Goal: Information Seeking & Learning: Understand process/instructions

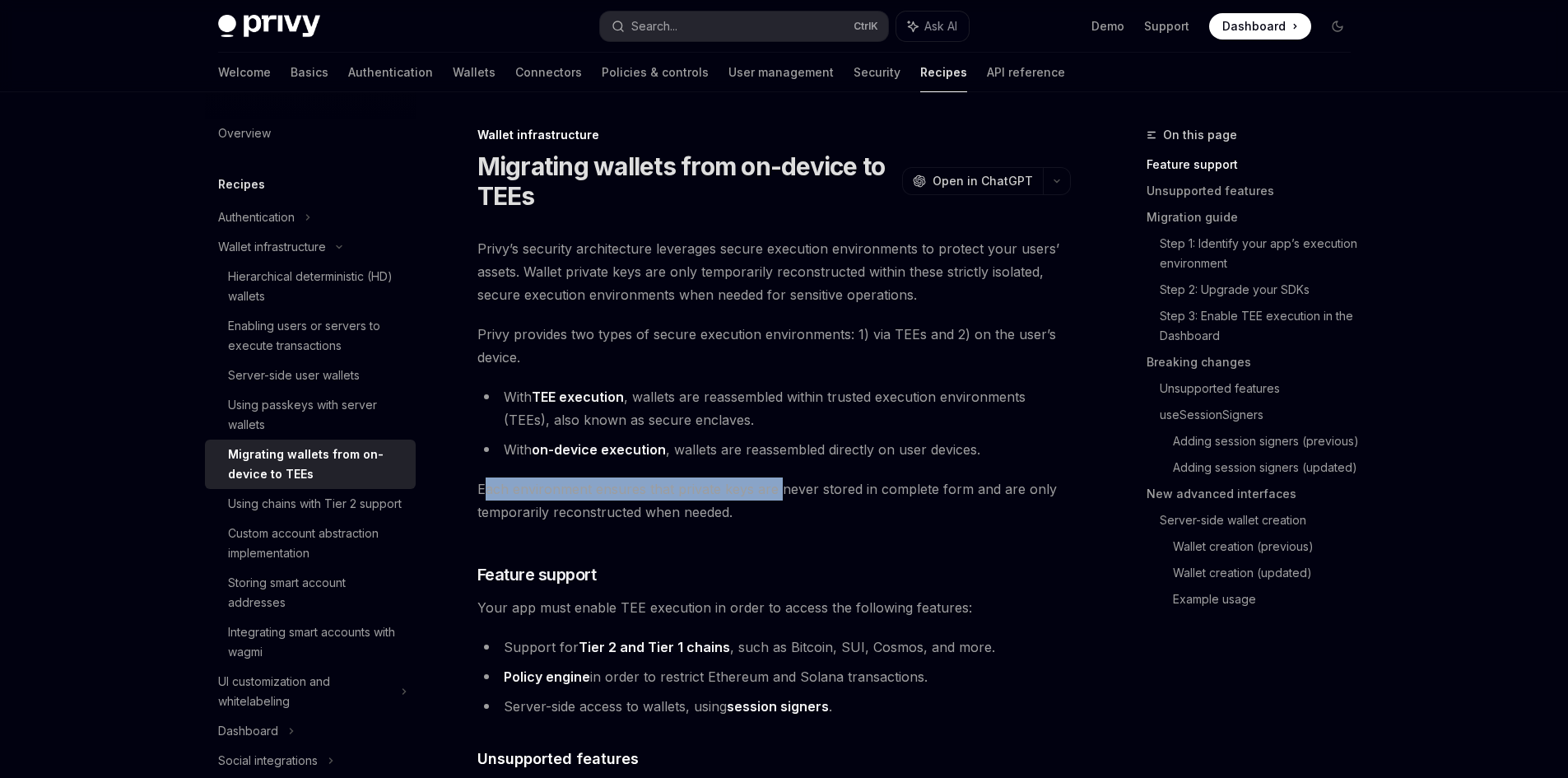
drag, startPoint x: 495, startPoint y: 498, endPoint x: 777, endPoint y: 488, distance: 282.2
click at [777, 488] on span "Each environment ensures that private keys are never stored in complete form an…" at bounding box center [774, 501] width 593 height 46
click at [778, 488] on span "Each environment ensures that private keys are never stored in complete form an…" at bounding box center [774, 501] width 593 height 46
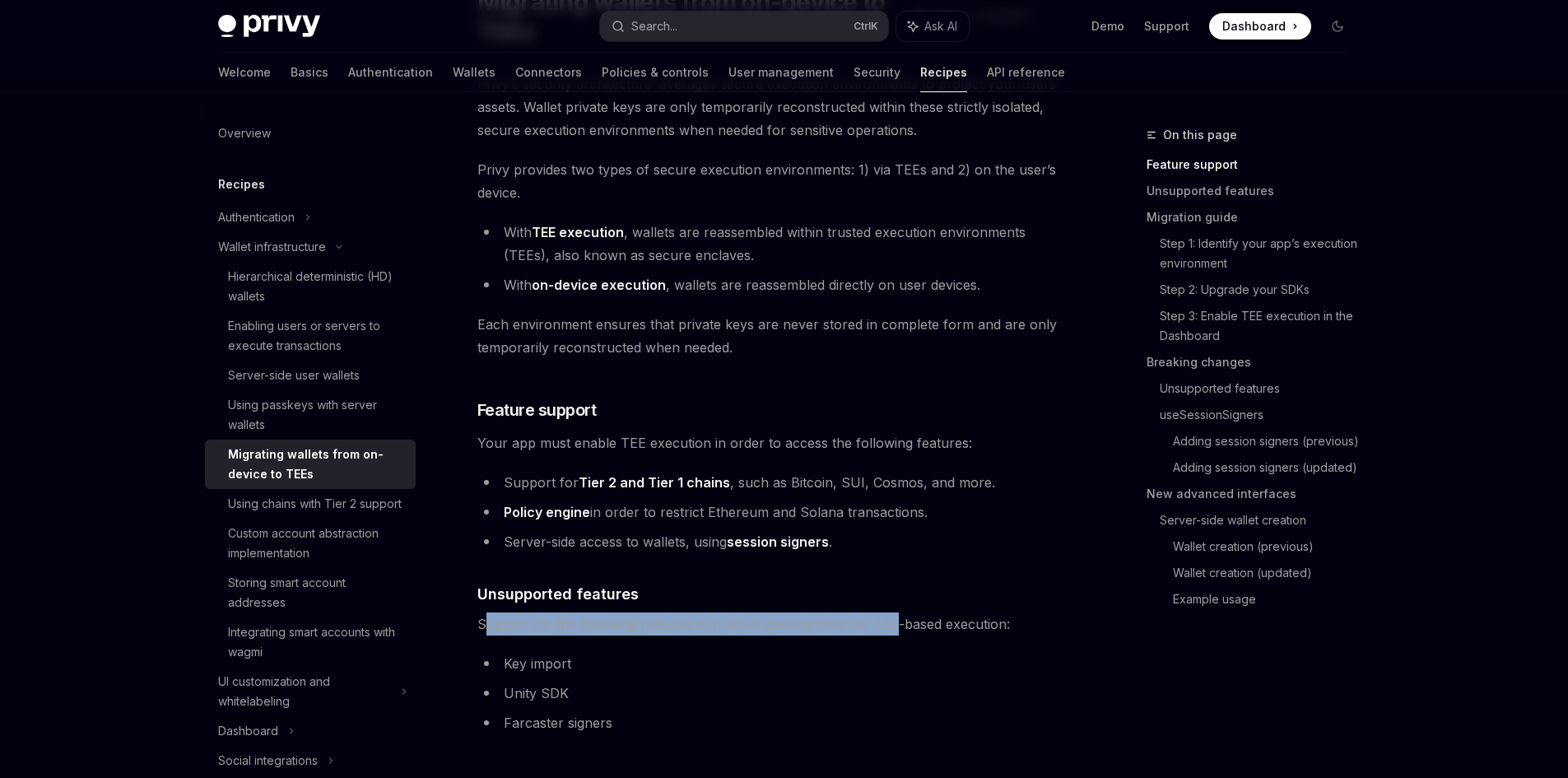
drag, startPoint x: 482, startPoint y: 626, endPoint x: 891, endPoint y: 626, distance: 409.0
click at [891, 626] on span "Support for the following features is in active development for TEE-based execu…" at bounding box center [774, 624] width 593 height 23
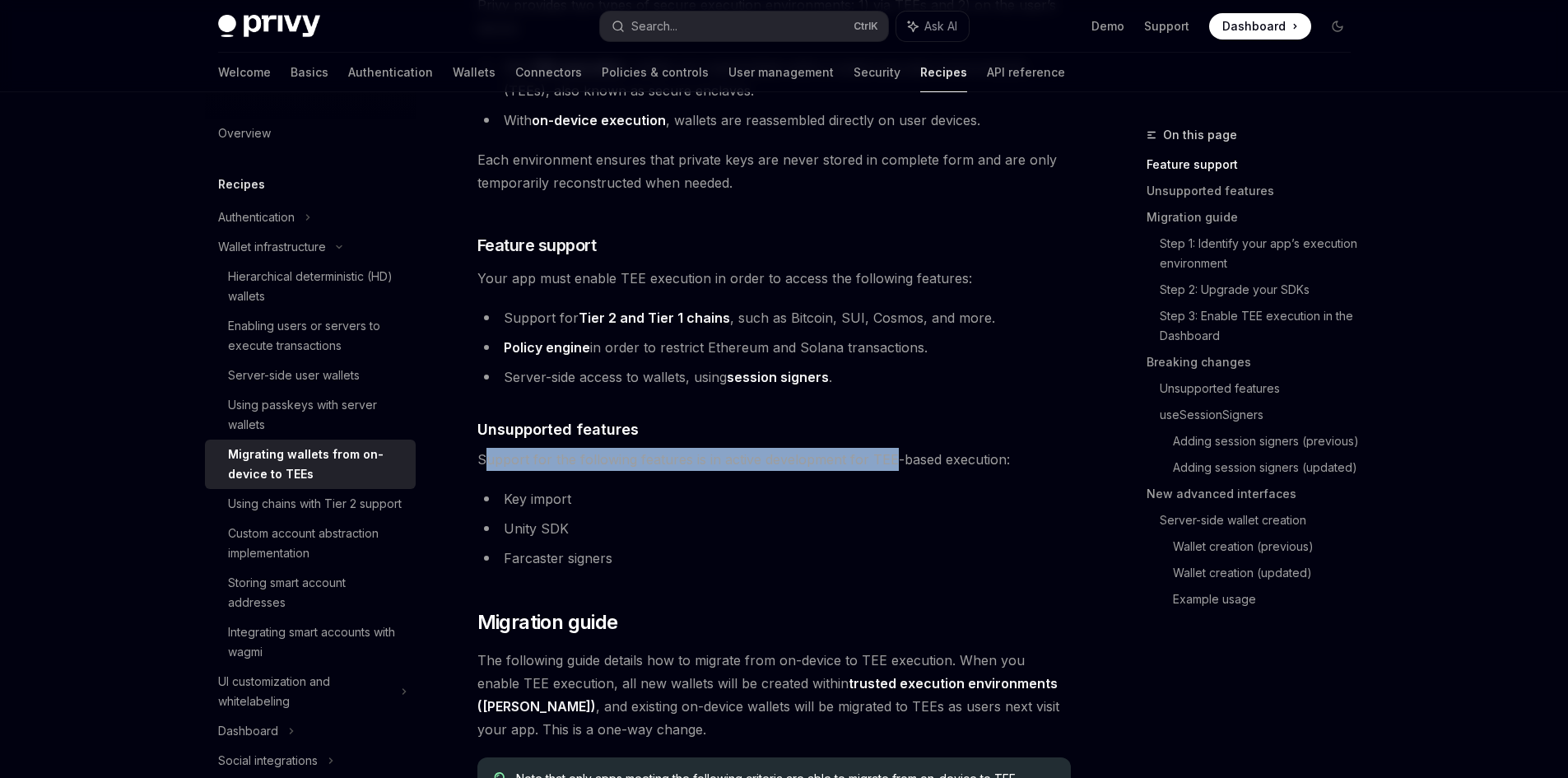
scroll to position [494, 0]
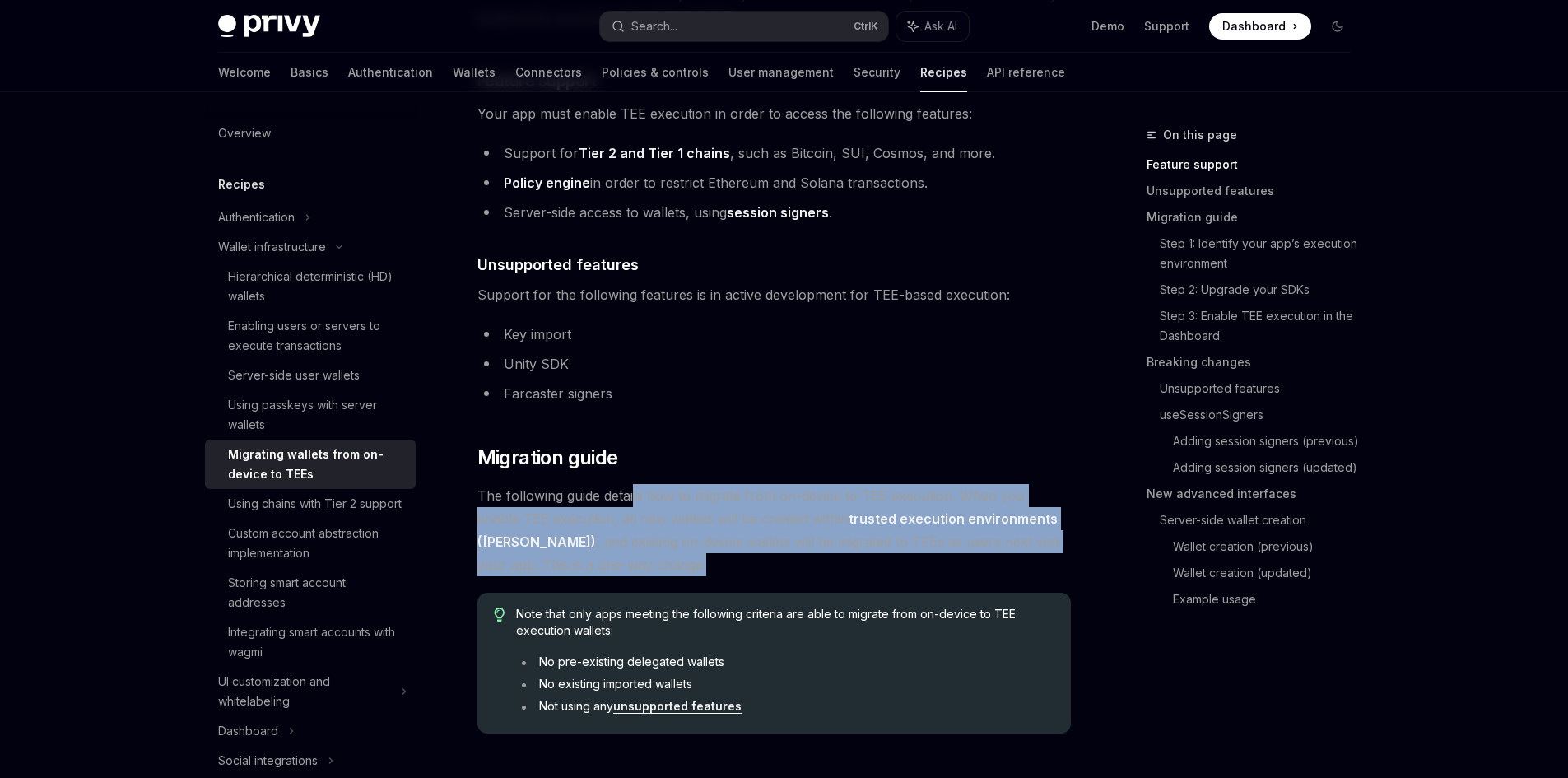
drag, startPoint x: 635, startPoint y: 498, endPoint x: 811, endPoint y: 562, distance: 187.3
click at [811, 561] on span "The following guide details how to migrate from on-device to TEE execution. Whe…" at bounding box center [774, 531] width 593 height 92
click at [810, 563] on span "The following guide details how to migrate from on-device to TEE execution. Whe…" at bounding box center [774, 531] width 593 height 92
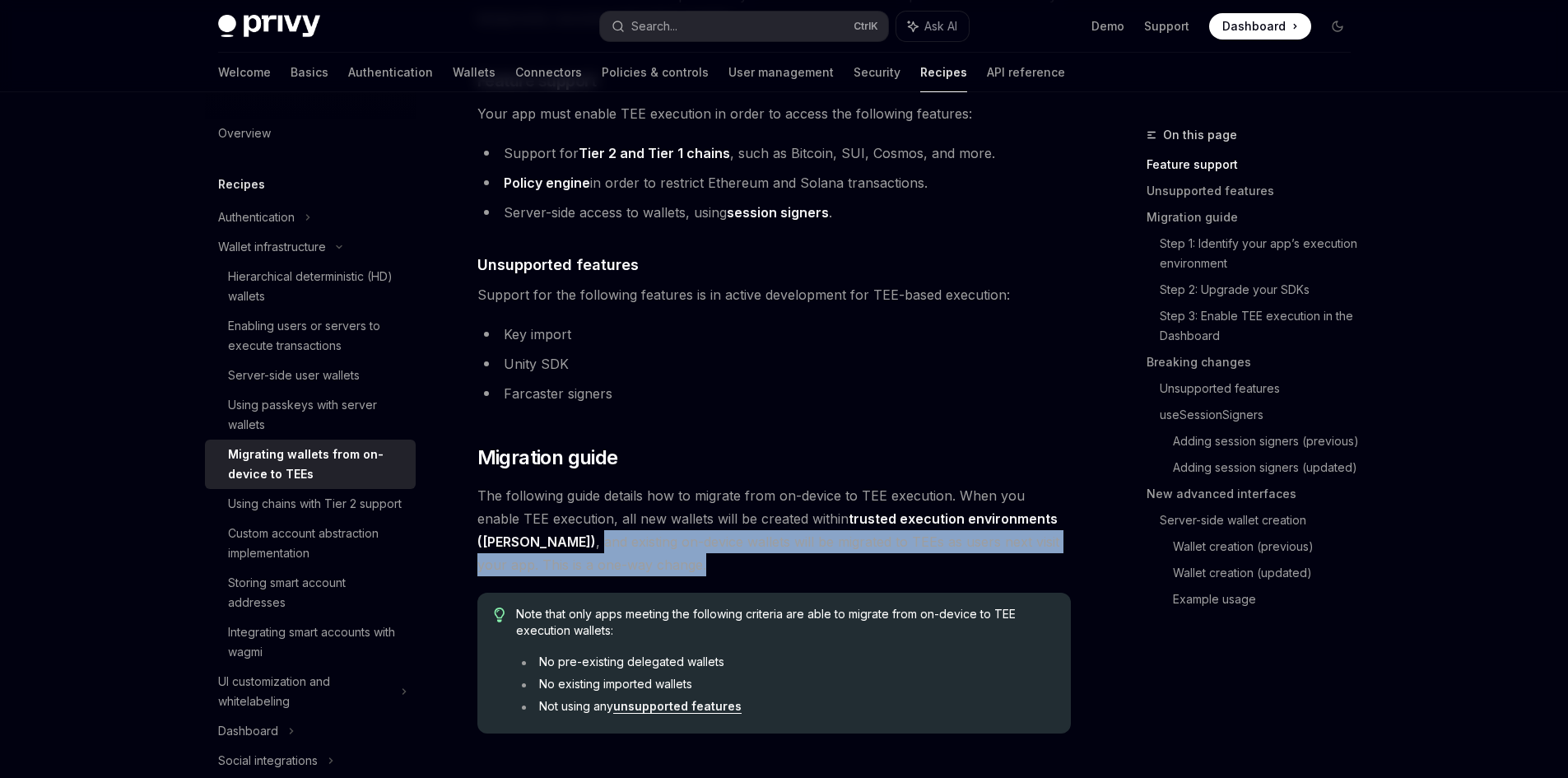
drag, startPoint x: 478, startPoint y: 537, endPoint x: 769, endPoint y: 555, distance: 291.6
click at [768, 555] on span "The following guide details how to migrate from on-device to TEE execution. Whe…" at bounding box center [774, 531] width 593 height 92
click at [769, 555] on span "The following guide details how to migrate from on-device to TEE execution. Whe…" at bounding box center [774, 531] width 593 height 92
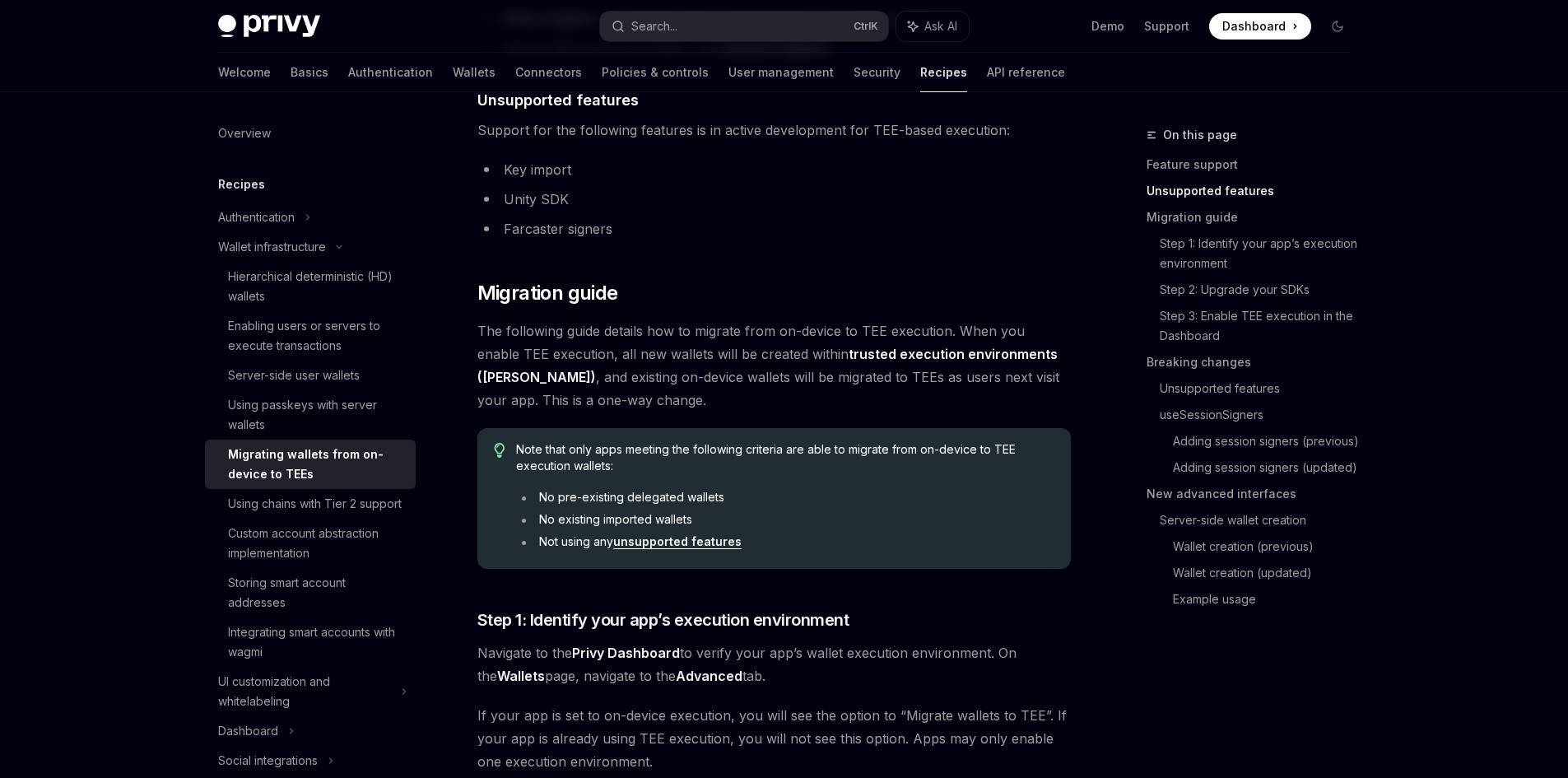
scroll to position [823, 0]
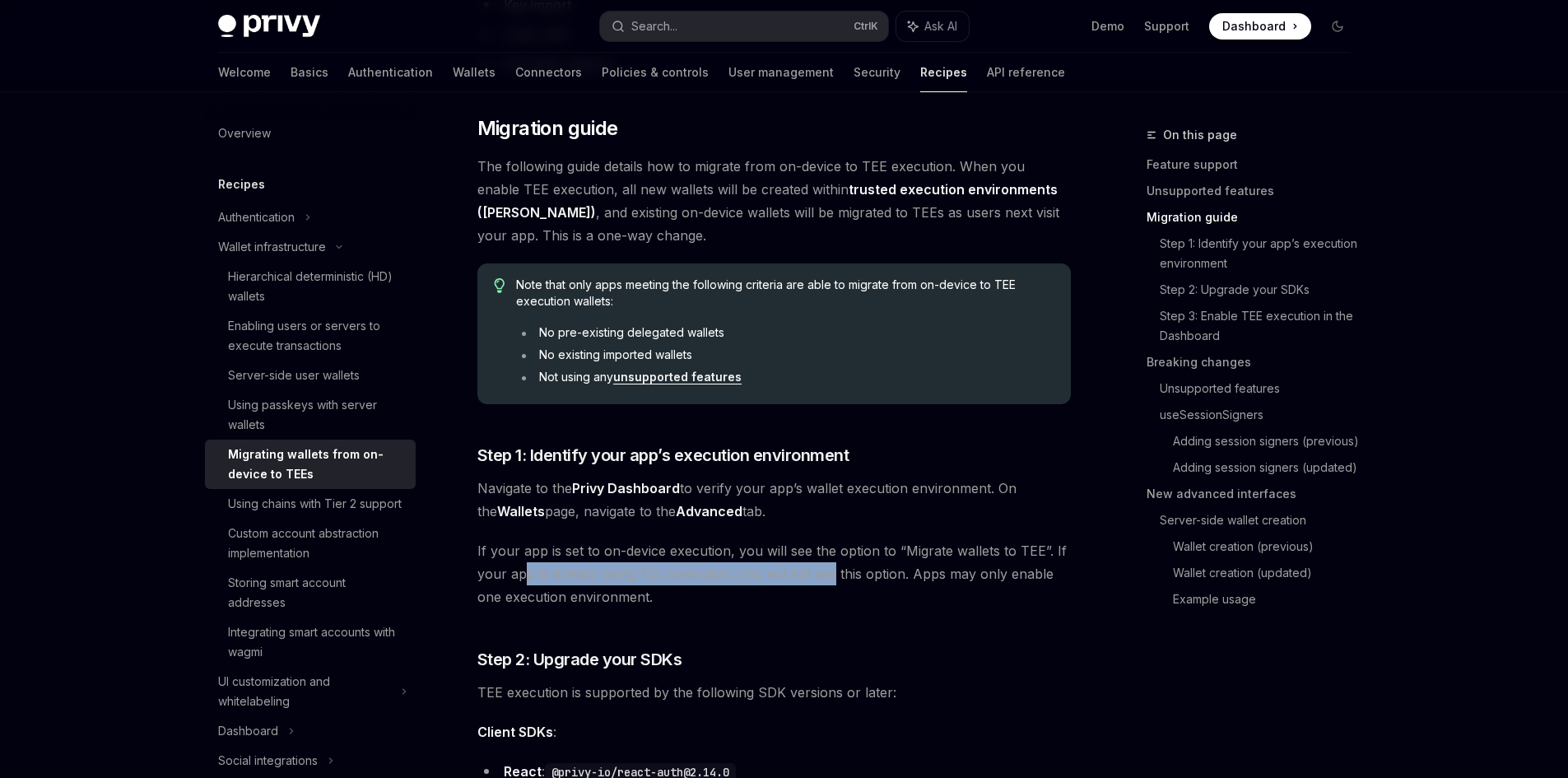
drag, startPoint x: 526, startPoint y: 563, endPoint x: 833, endPoint y: 563, distance: 307.0
click at [833, 563] on span "If your app is set to on-device execution, you will see the option to “Migrate …" at bounding box center [774, 574] width 593 height 69
click at [833, 564] on span "If your app is set to on-device execution, you will see the option to “Migrate …" at bounding box center [774, 574] width 593 height 69
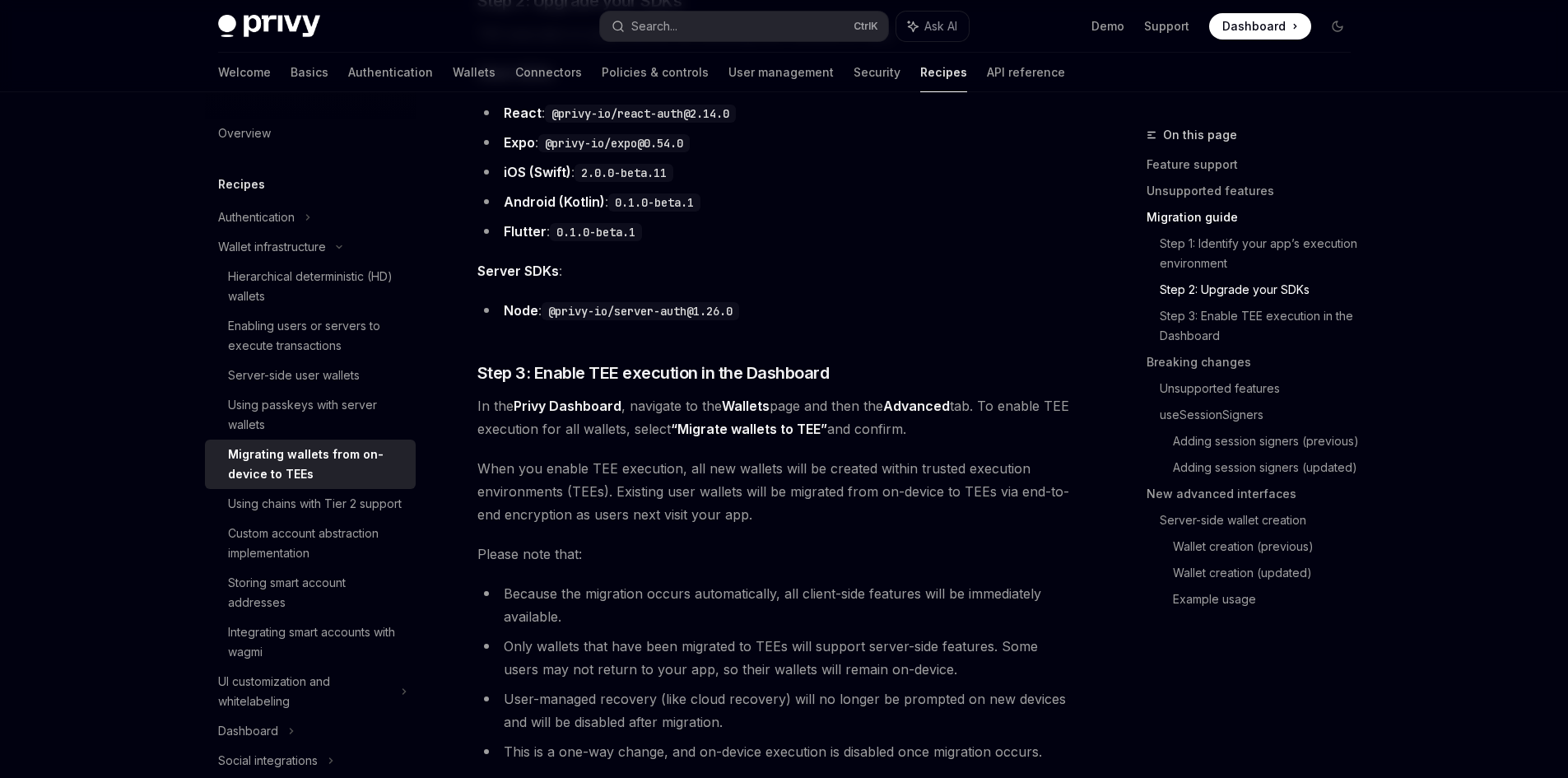
scroll to position [1564, 0]
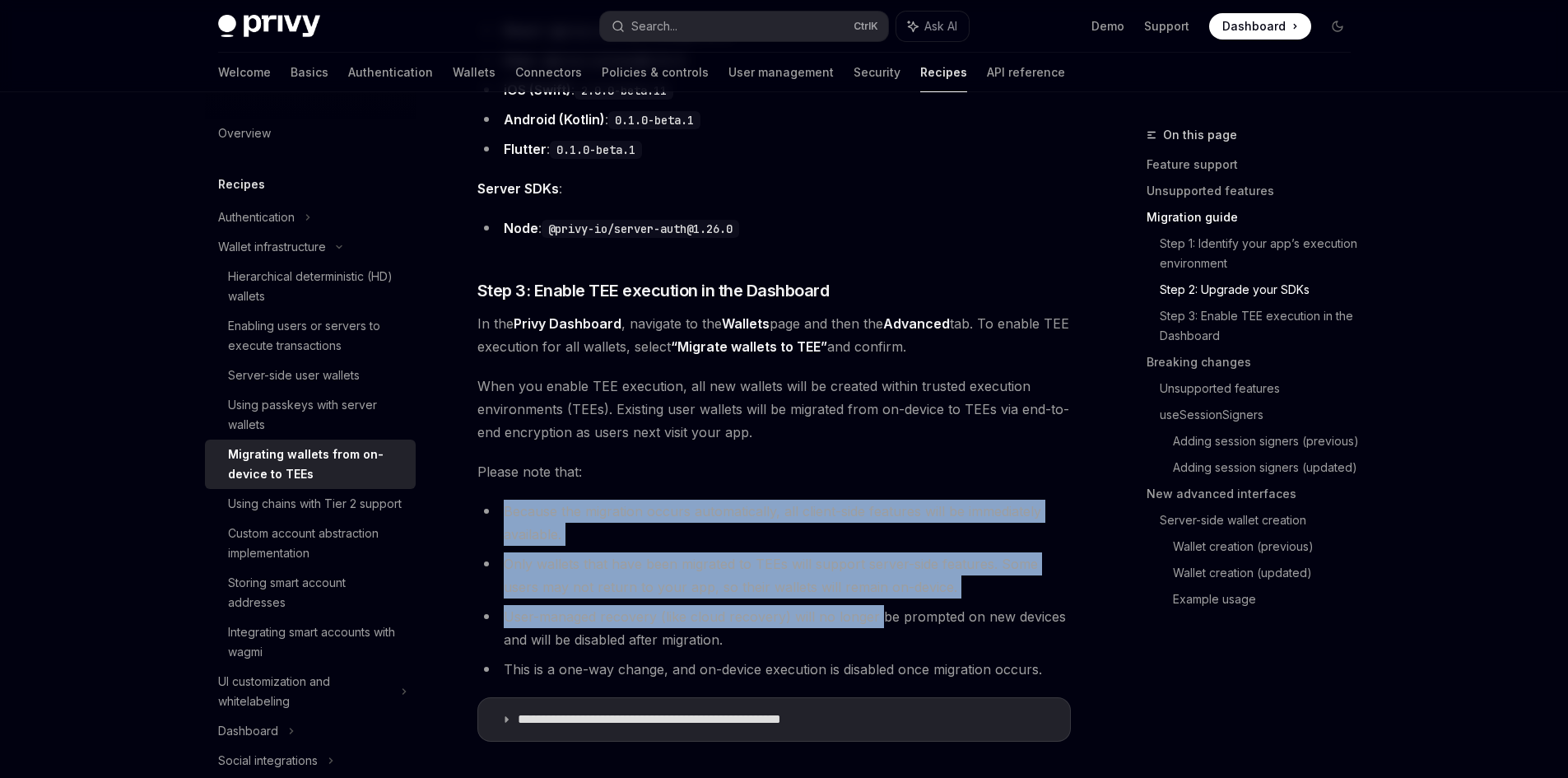
drag, startPoint x: 504, startPoint y: 506, endPoint x: 875, endPoint y: 619, distance: 387.8
click at [875, 619] on ul "Because the migration occurs automatically, all client-side features will be im…" at bounding box center [774, 590] width 593 height 181
click at [875, 620] on li "User-managed recovery (like cloud recovery) will no longer be prompted on new d…" at bounding box center [774, 628] width 593 height 46
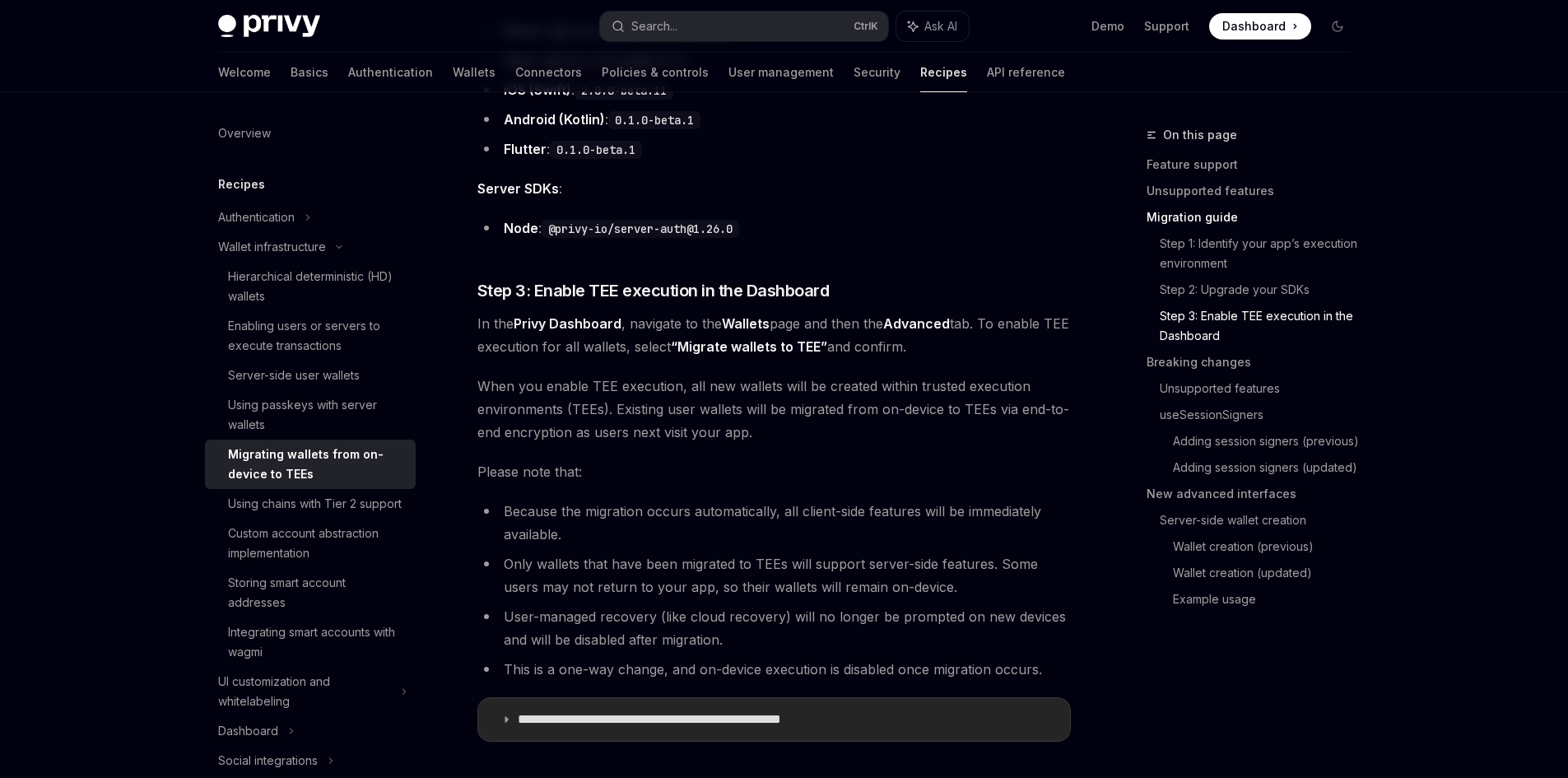
scroll to position [1728, 0]
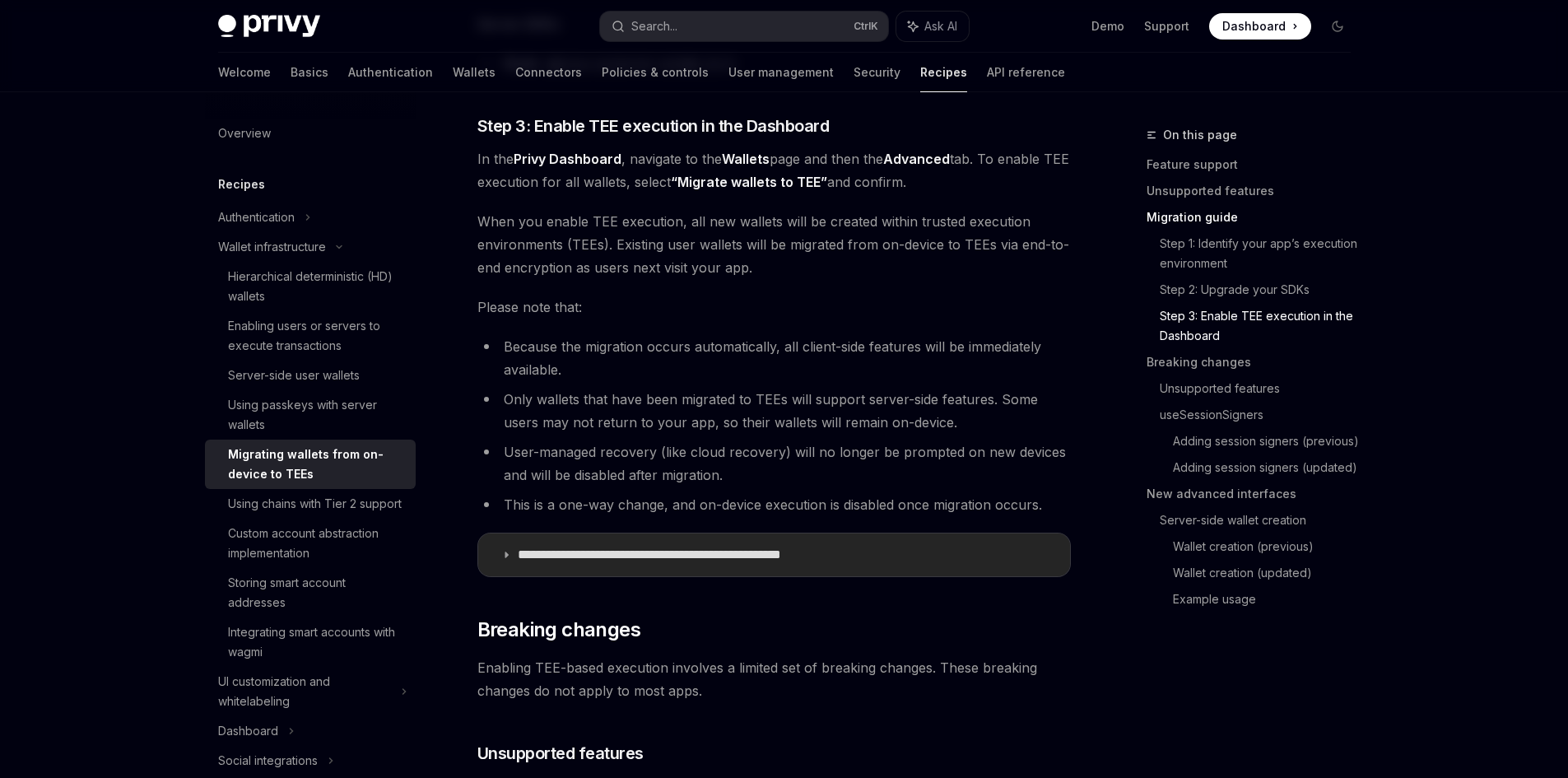
click at [762, 552] on p "**********" at bounding box center [688, 554] width 339 height 16
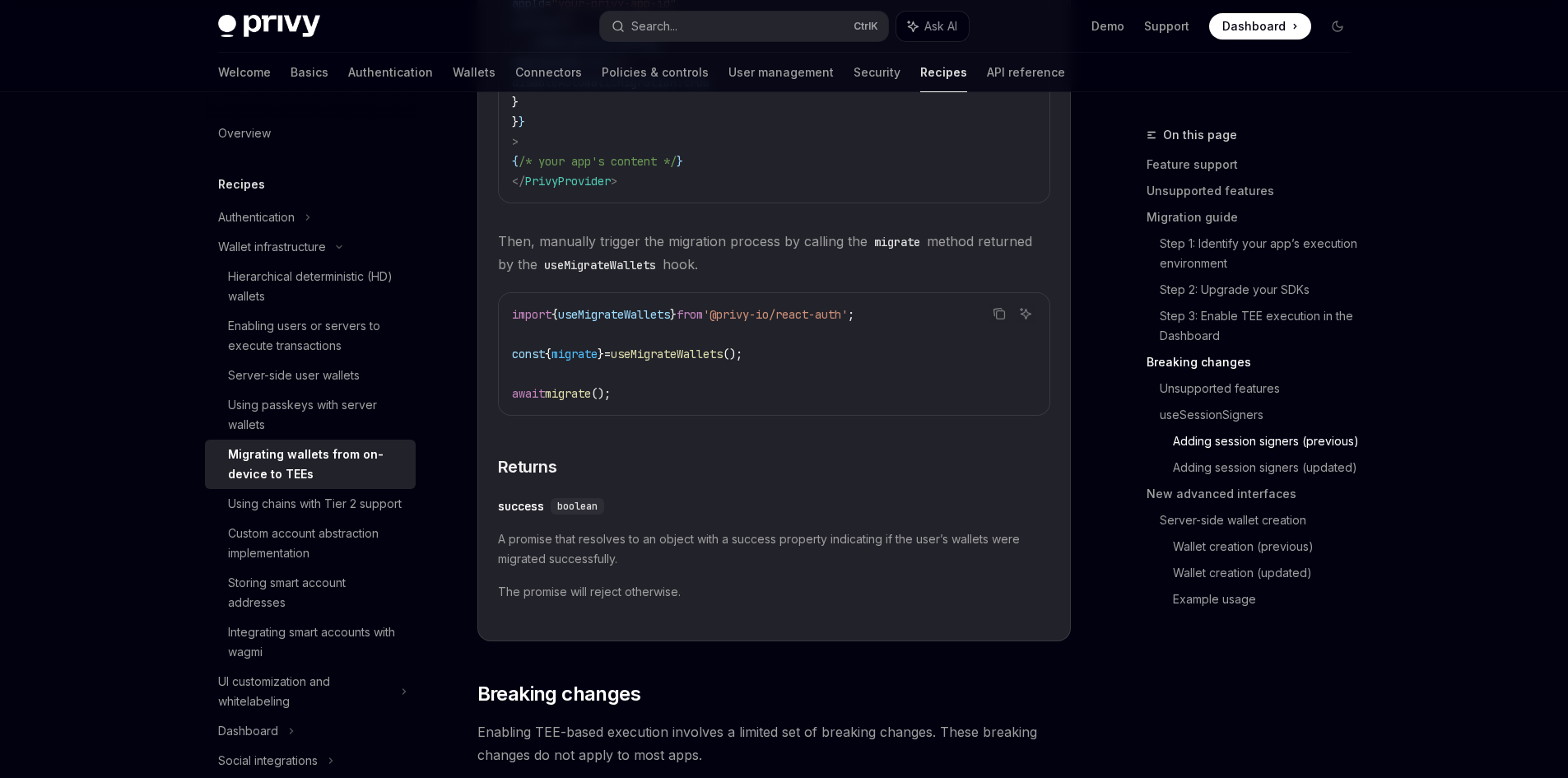
scroll to position [3045, 0]
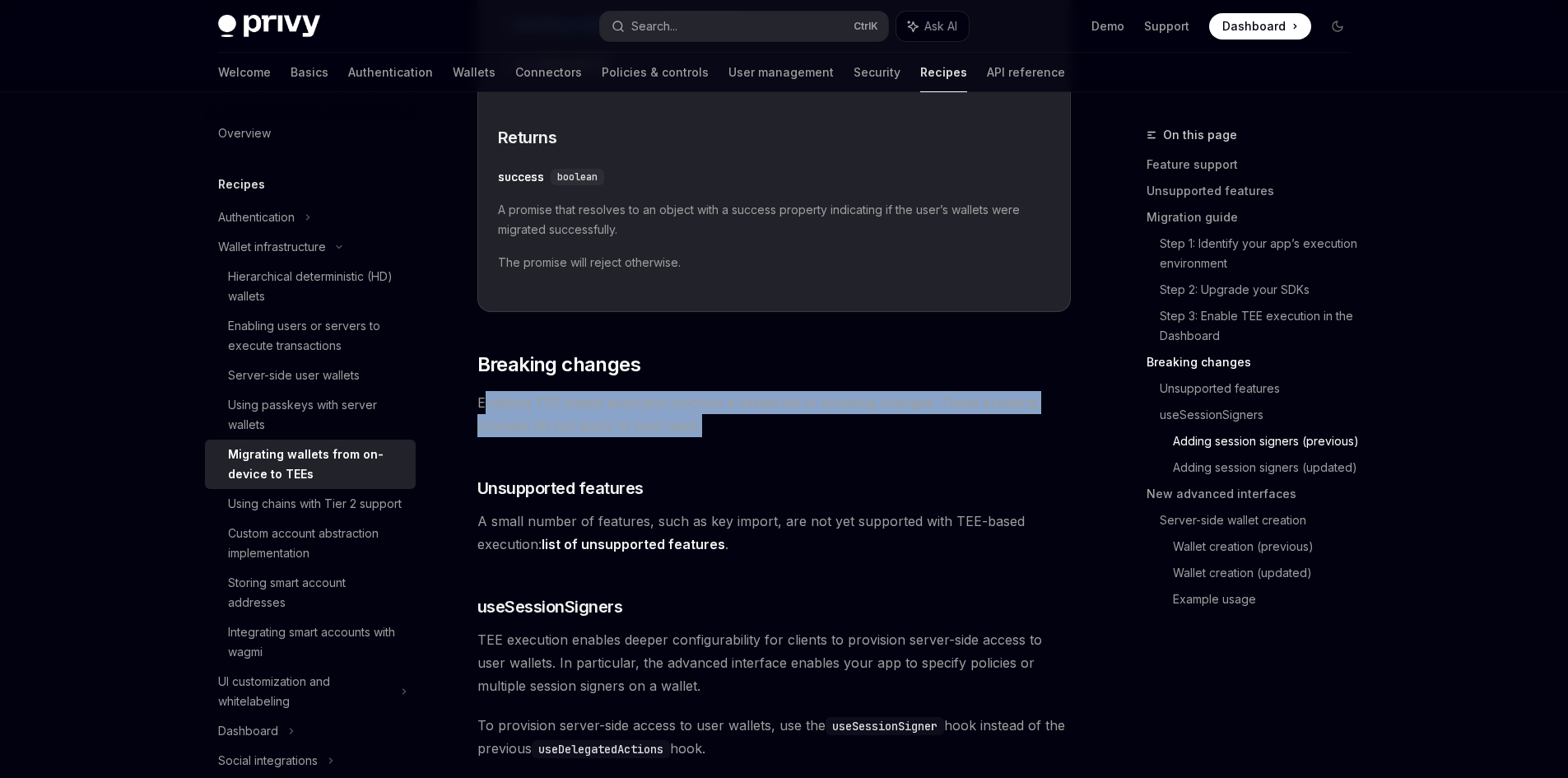
drag, startPoint x: 488, startPoint y: 401, endPoint x: 741, endPoint y: 425, distance: 254.1
click at [740, 425] on span "Enabling TEE-based execution involves a limited set of breaking changes. These …" at bounding box center [774, 414] width 593 height 46
click at [741, 426] on span "Enabling TEE-based execution involves a limited set of breaking changes. These …" at bounding box center [774, 414] width 593 height 46
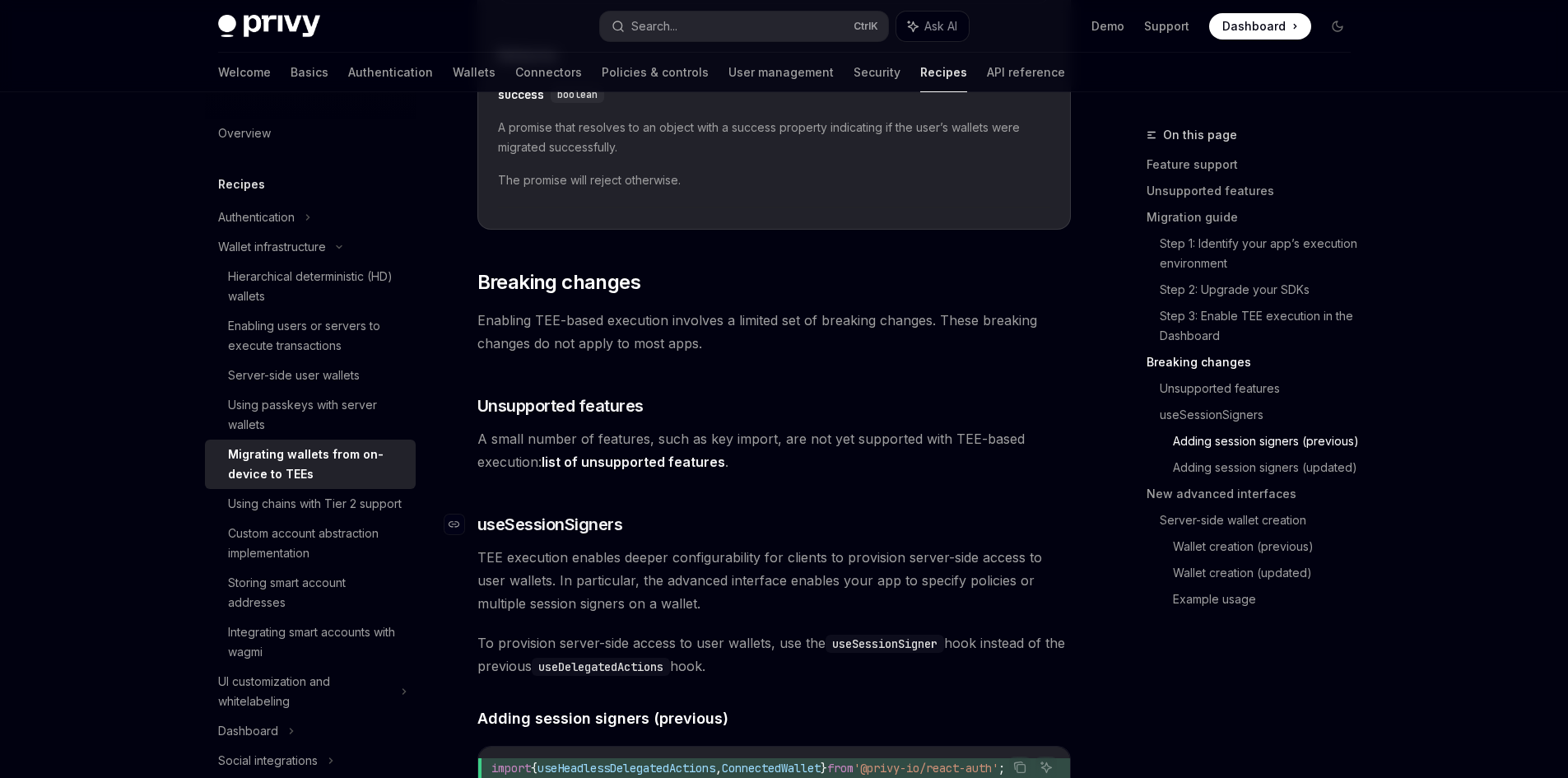
scroll to position [3209, 0]
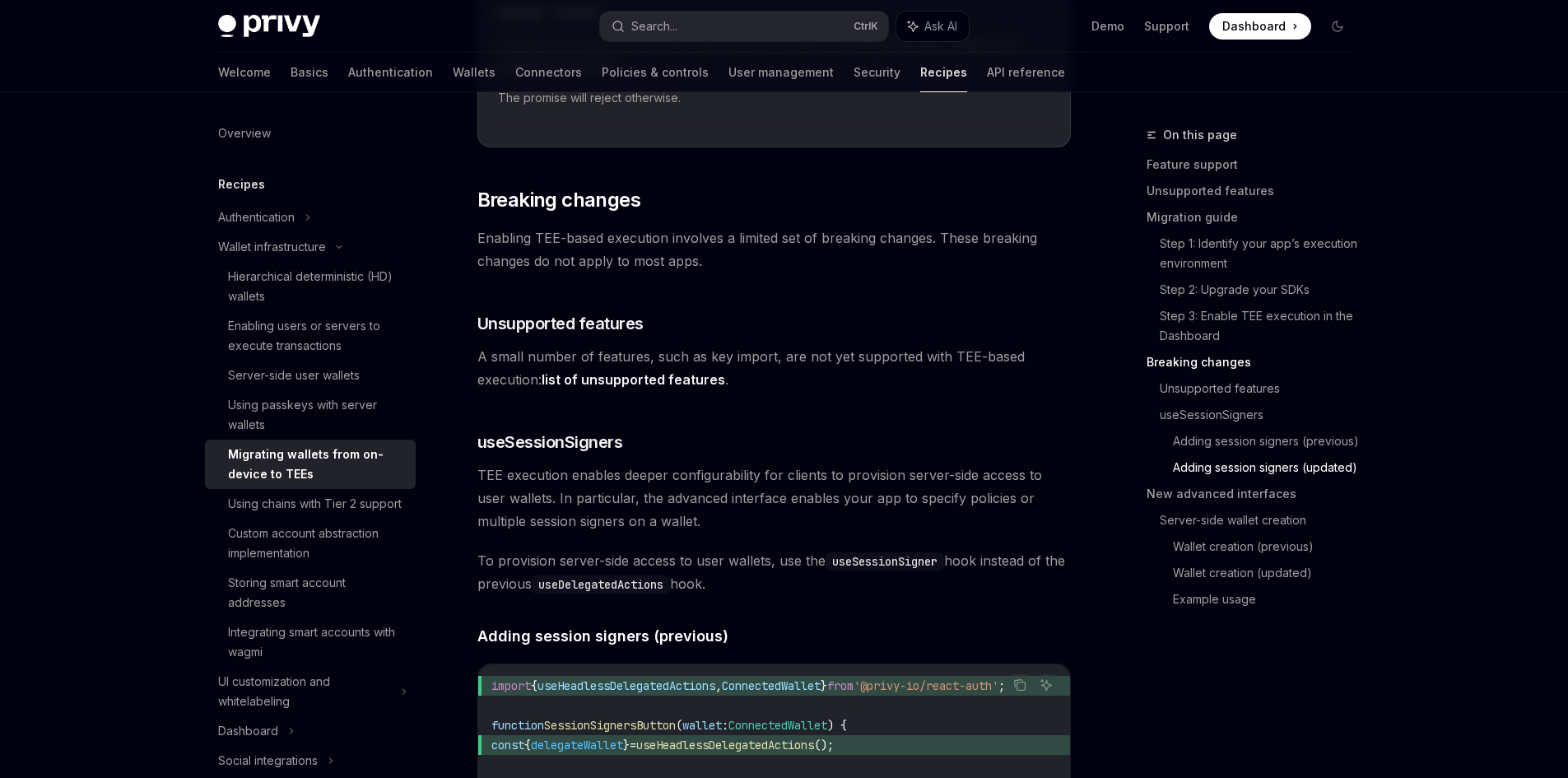
drag, startPoint x: 478, startPoint y: 558, endPoint x: 766, endPoint y: 581, distance: 288.9
click at [762, 577] on span "To provision server-side access to user wallets, use the useSessionSigner hook …" at bounding box center [774, 572] width 593 height 46
click at [805, 585] on span "To provision server-side access to user wallets, use the useSessionSigner hook …" at bounding box center [774, 572] width 593 height 46
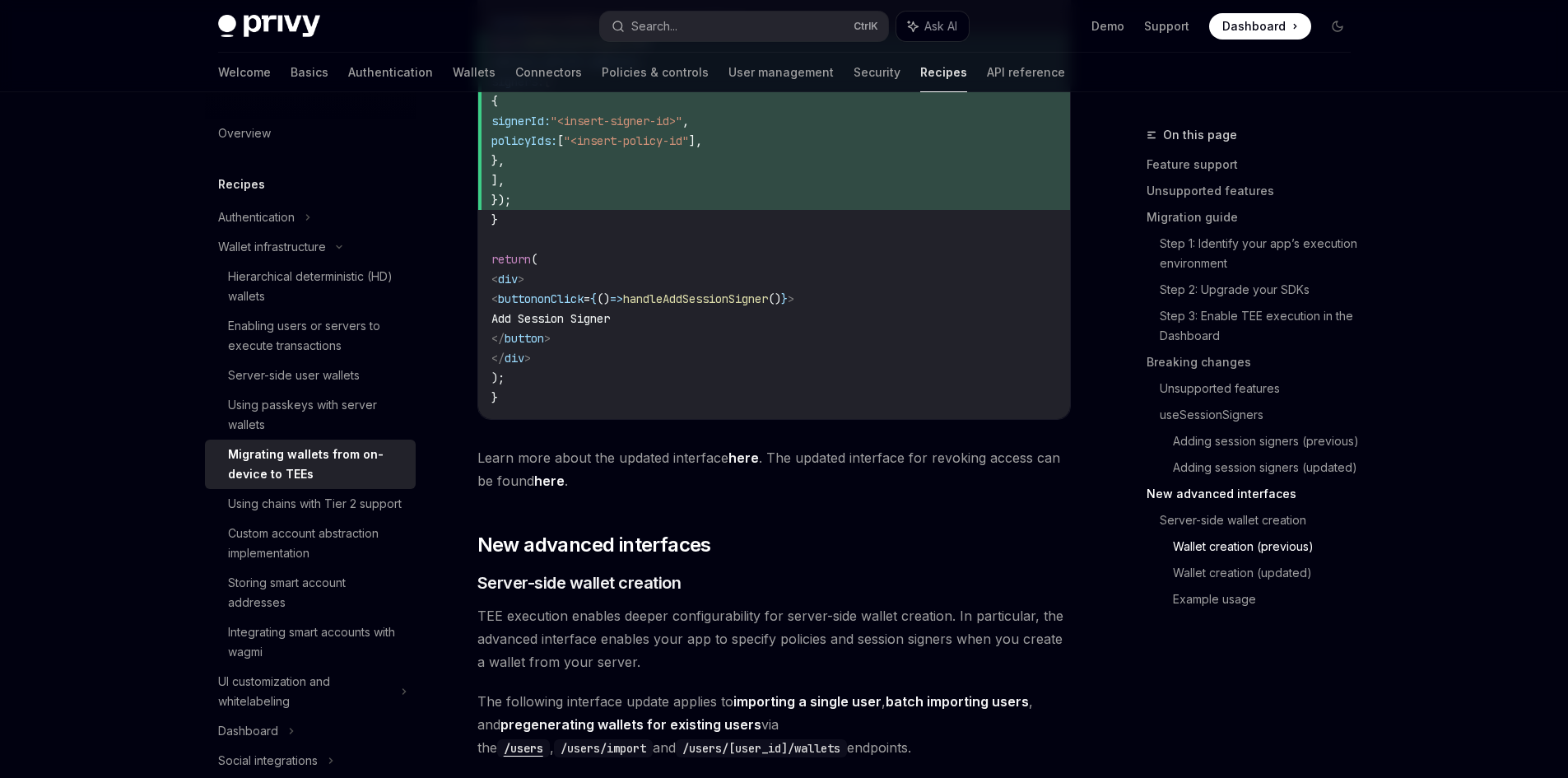
scroll to position [4608, 0]
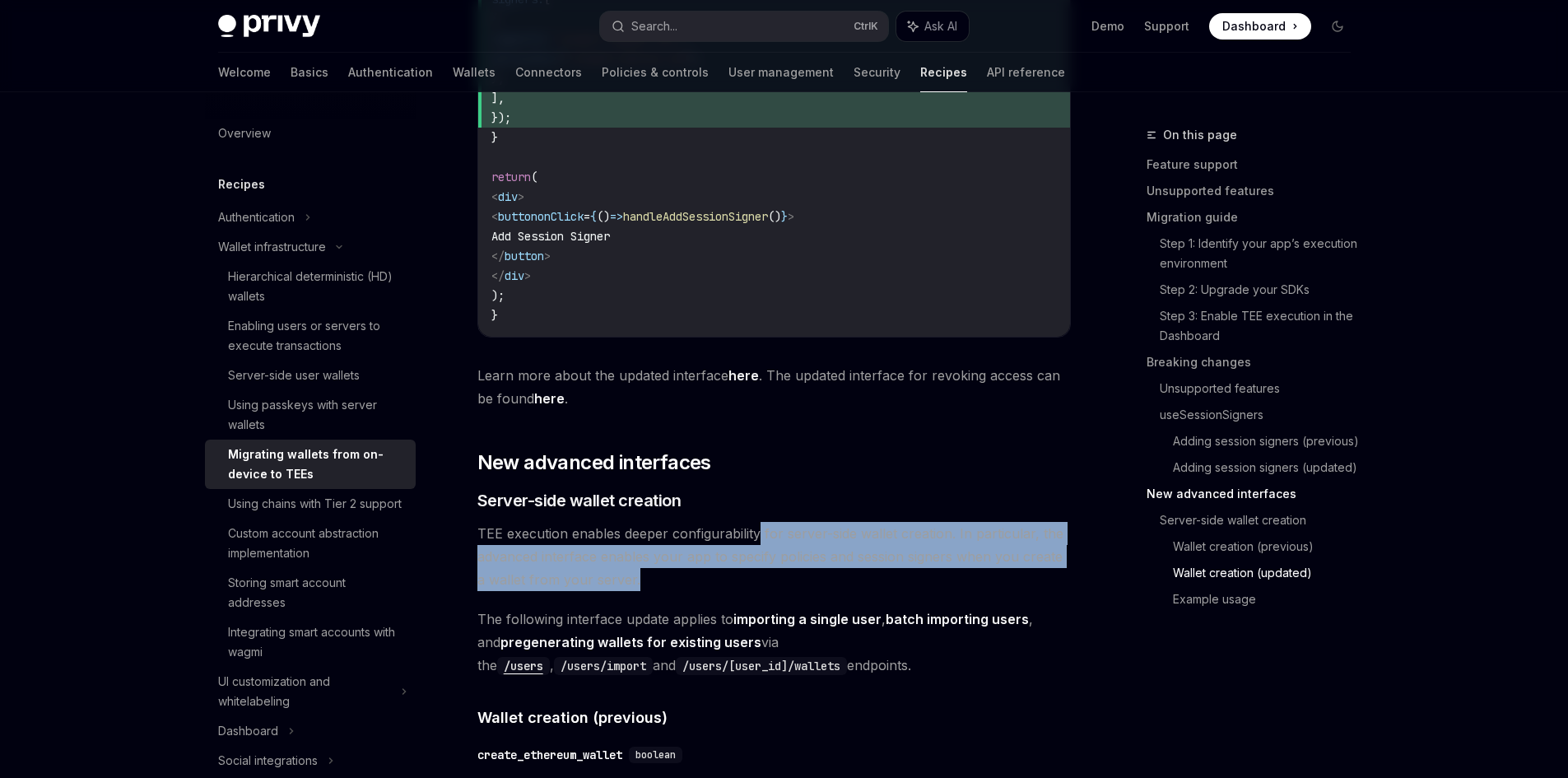
drag, startPoint x: 756, startPoint y: 539, endPoint x: 857, endPoint y: 585, distance: 111.0
click at [857, 585] on span "TEE execution enables deeper configurability for server-side wallet creation. I…" at bounding box center [774, 557] width 593 height 69
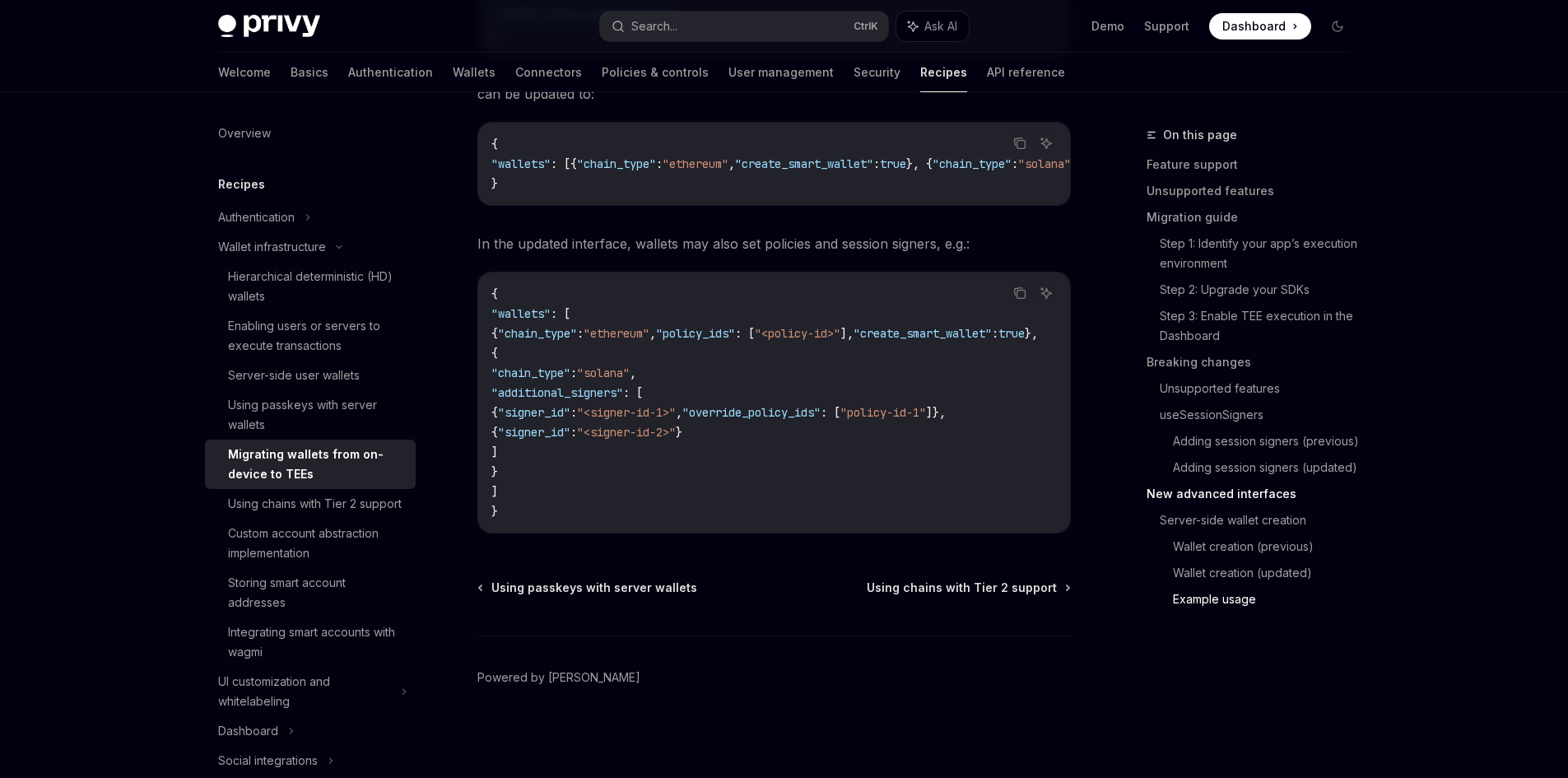
scroll to position [6608, 0]
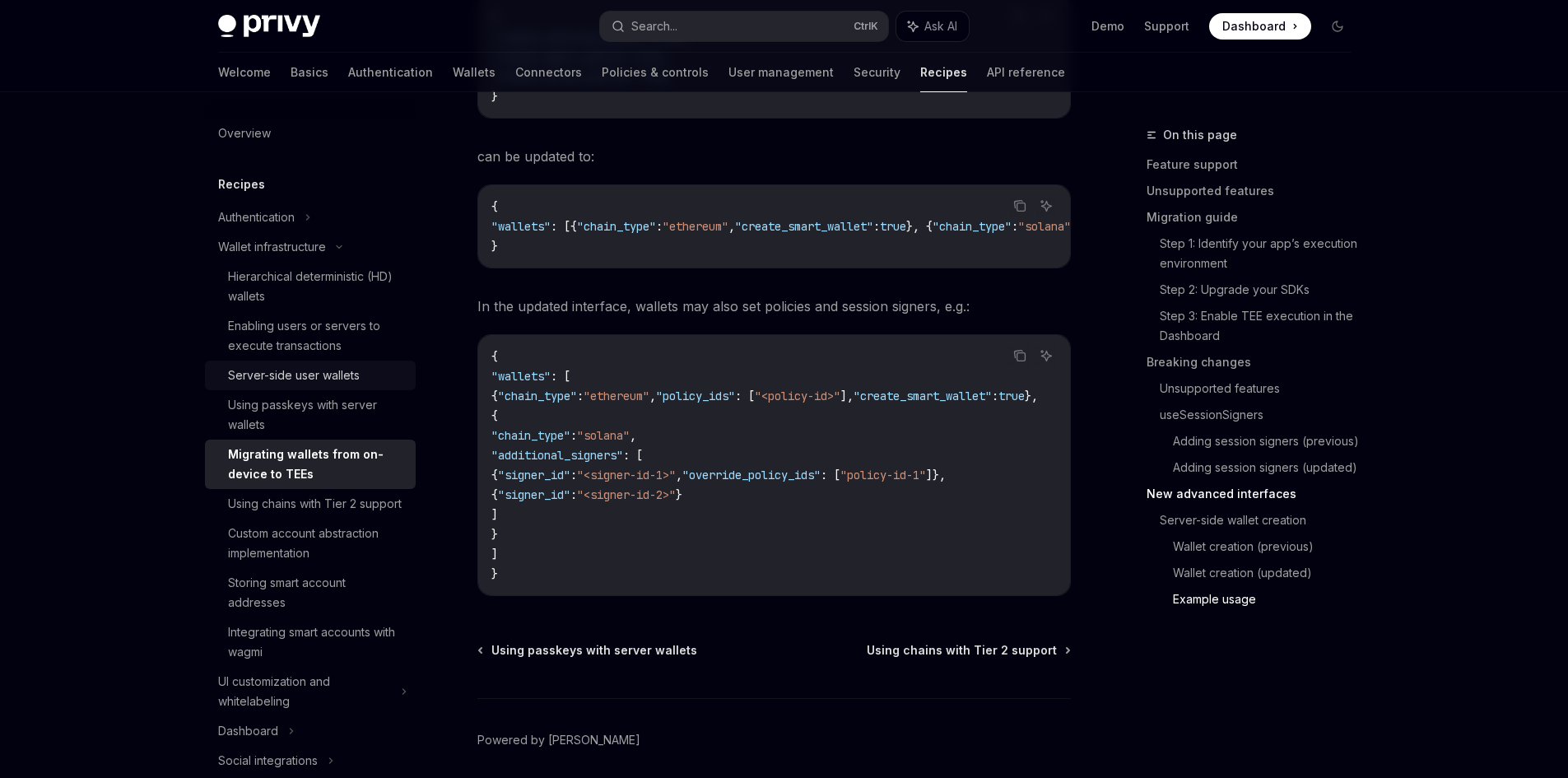
click at [308, 373] on div "Server-side user wallets" at bounding box center [294, 375] width 132 height 20
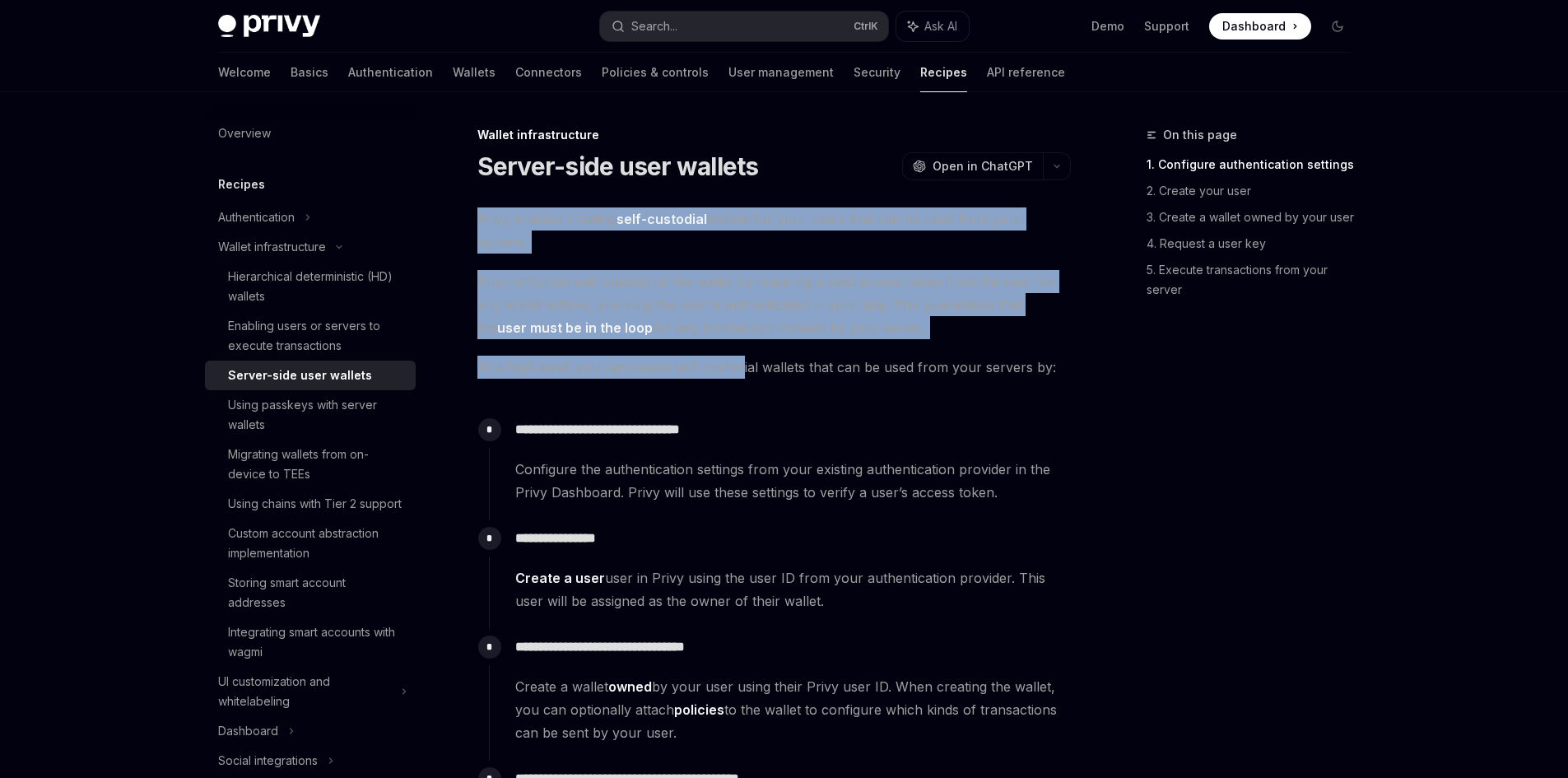
drag, startPoint x: 466, startPoint y: 220, endPoint x: 739, endPoint y: 350, distance: 302.4
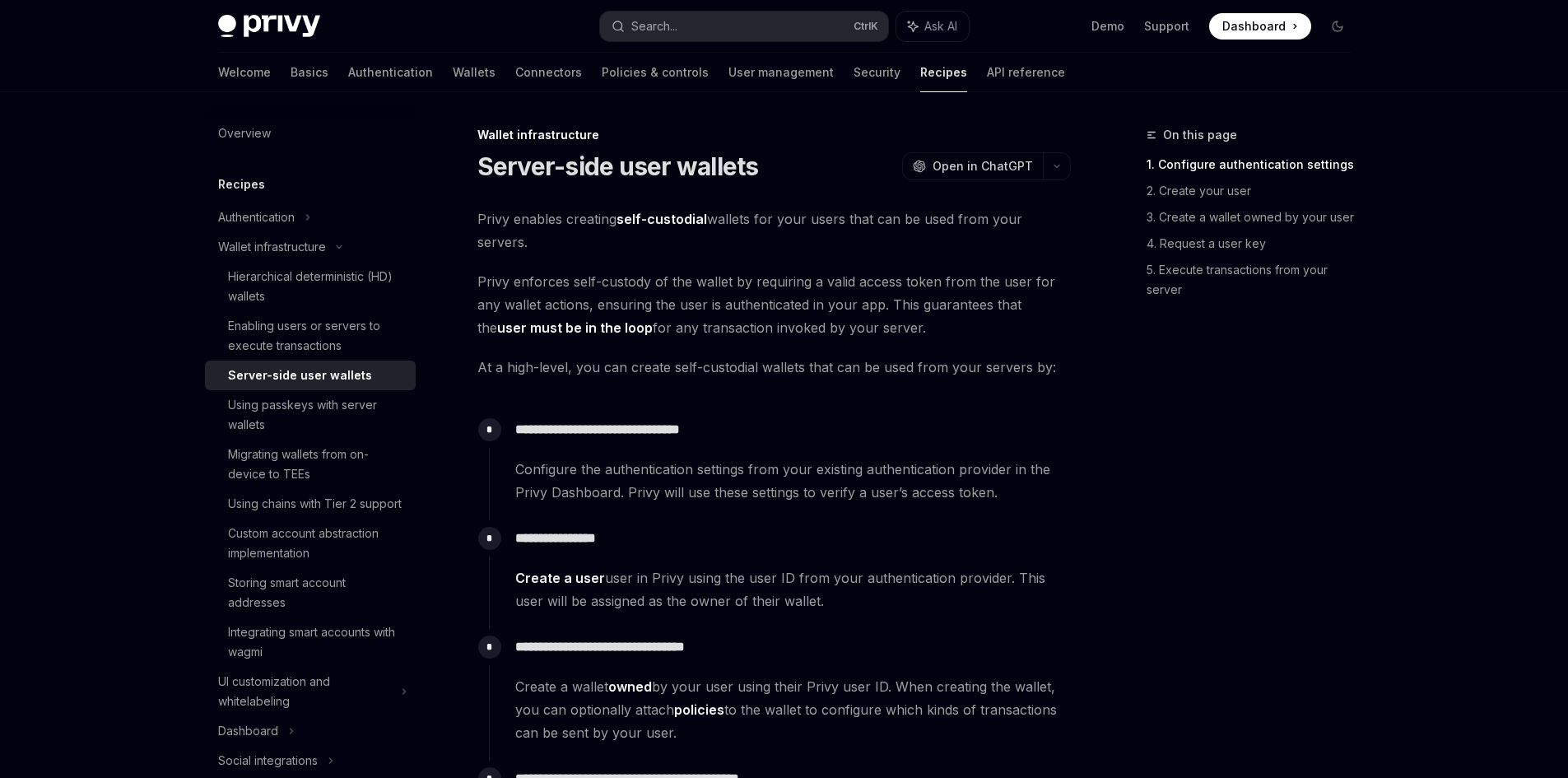
drag, startPoint x: 479, startPoint y: 304, endPoint x: 949, endPoint y: 327, distance: 470.6
click at [949, 327] on span "Privy enforces self-custody of the wallet by requiring a valid access token fro…" at bounding box center [774, 304] width 593 height 69
click at [949, 328] on span "Privy enforces self-custody of the wallet by requiring a valid access token fro…" at bounding box center [774, 304] width 593 height 69
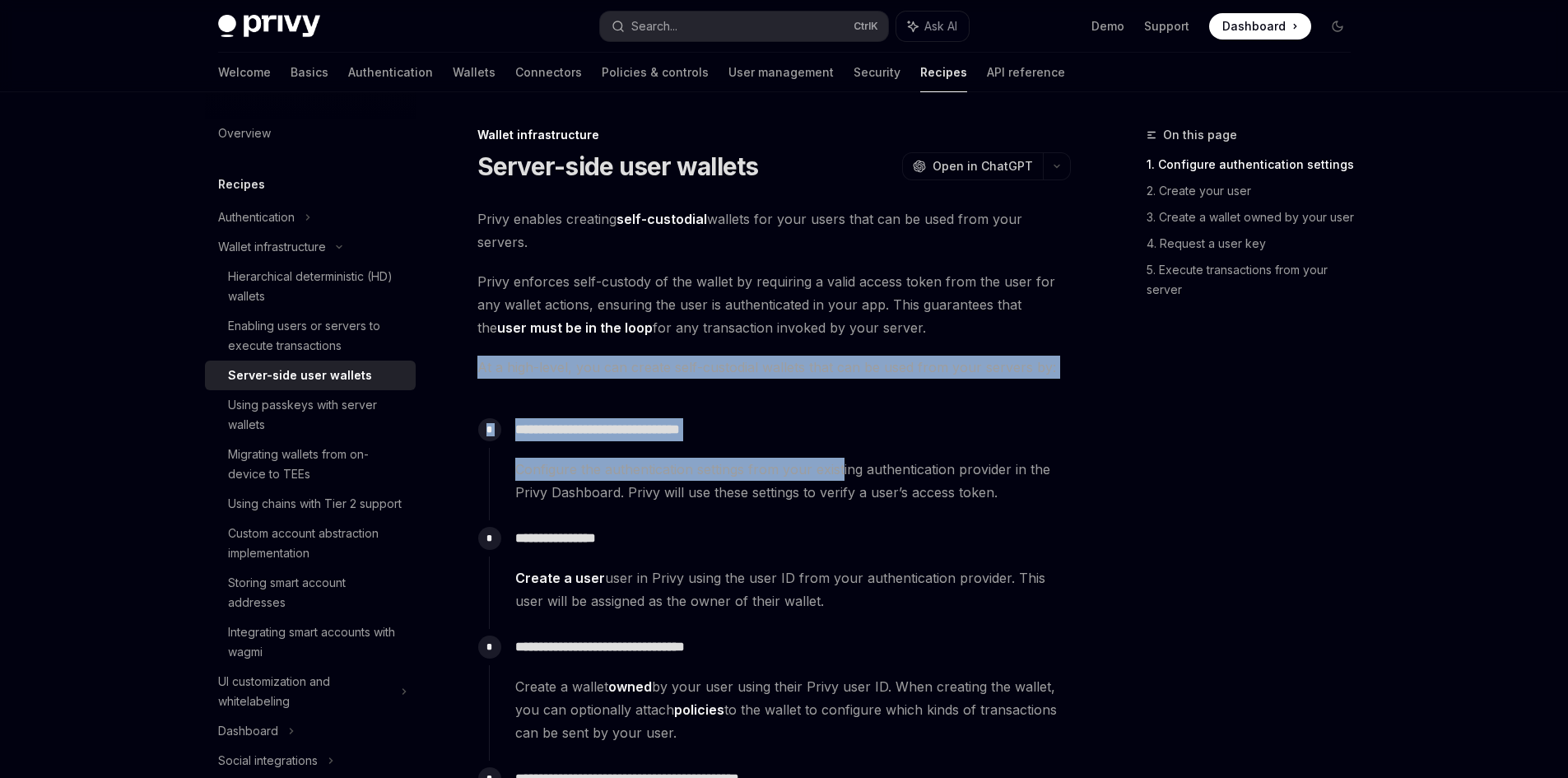
drag, startPoint x: 476, startPoint y: 361, endPoint x: 844, endPoint y: 457, distance: 380.3
click at [844, 457] on span "Configure the authentication settings from your existing authentication provide…" at bounding box center [793, 480] width 555 height 46
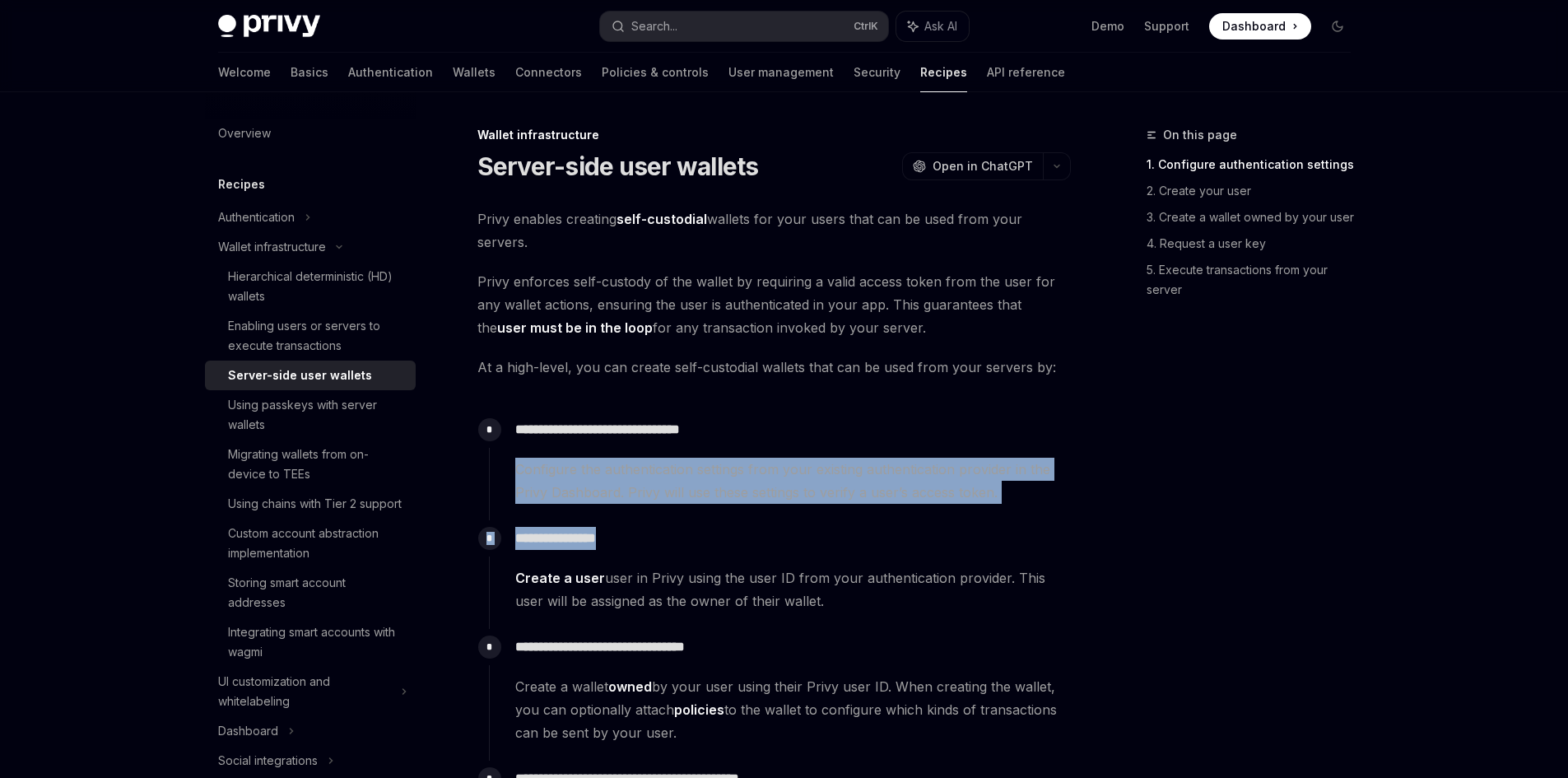
drag, startPoint x: 510, startPoint y: 470, endPoint x: 985, endPoint y: 548, distance: 481.4
click at [985, 548] on div "**********" at bounding box center [780, 706] width 582 height 589
click at [985, 549] on p "**********" at bounding box center [793, 538] width 555 height 23
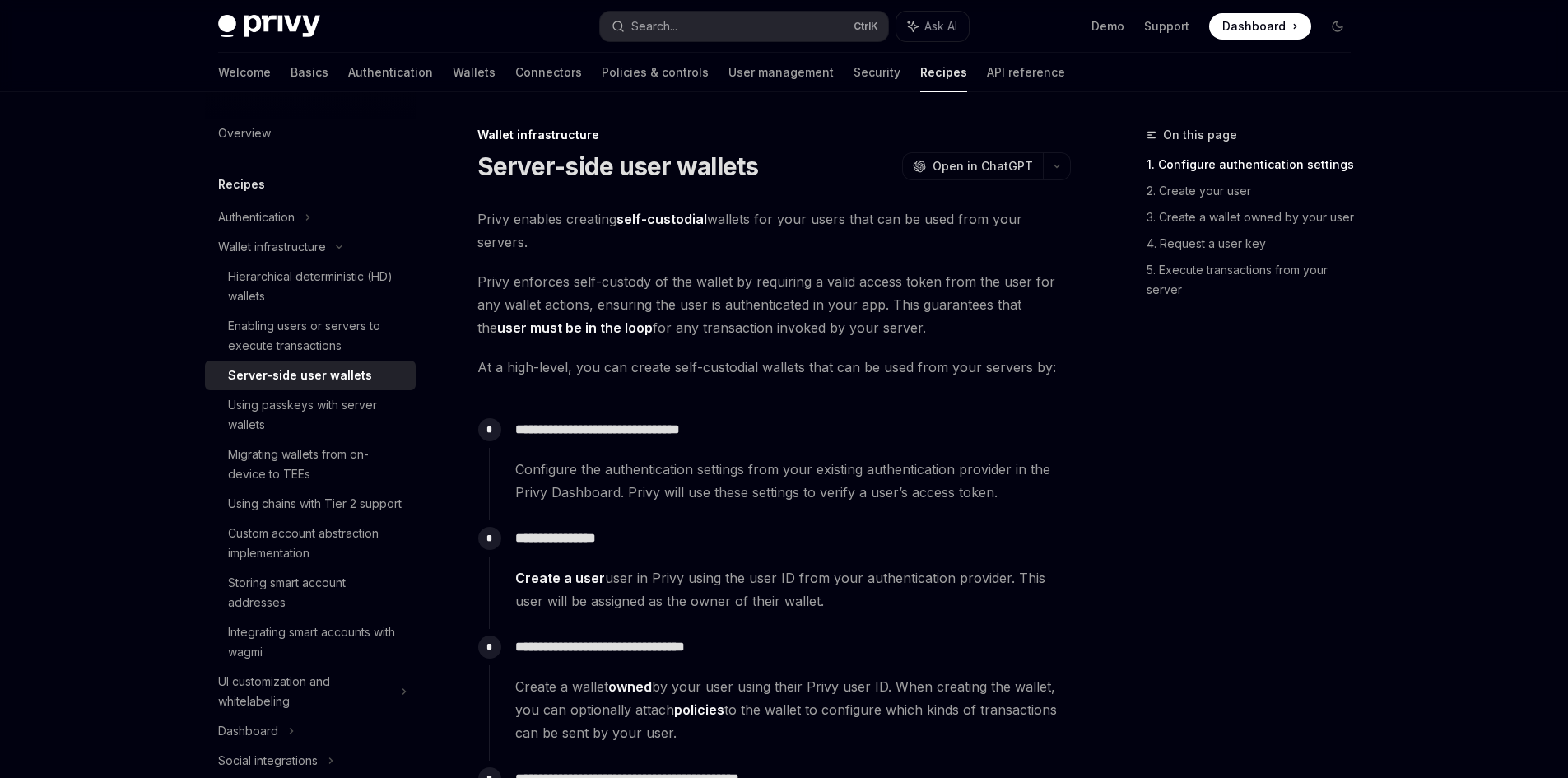
scroll to position [82, 0]
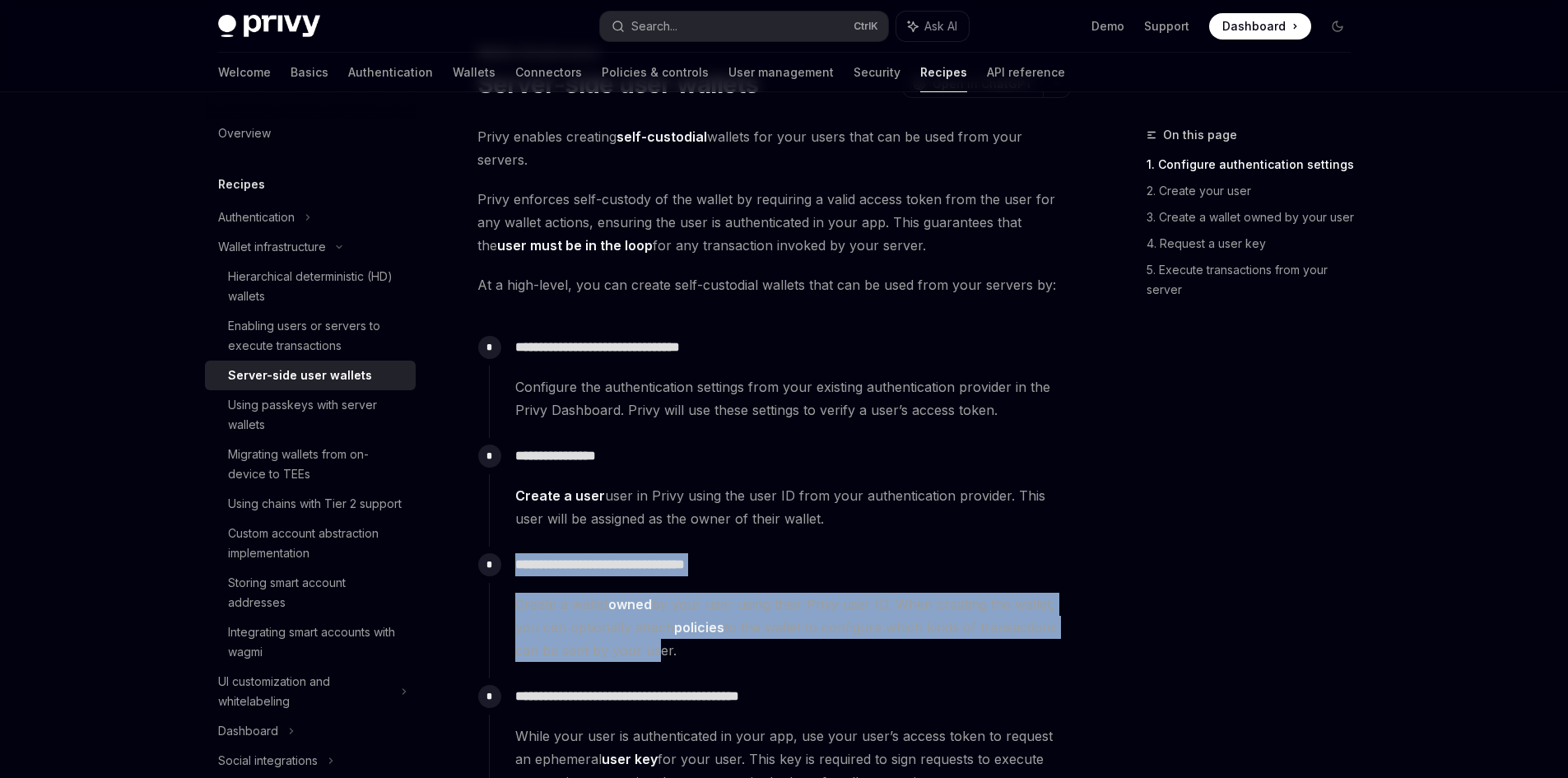
drag, startPoint x: 502, startPoint y: 556, endPoint x: 652, endPoint y: 661, distance: 183.1
click at [652, 661] on div "**********" at bounding box center [780, 604] width 582 height 116
click at [652, 661] on span "Create a wallet owned by your user using their Privy user ID. When creating the…" at bounding box center [793, 627] width 555 height 69
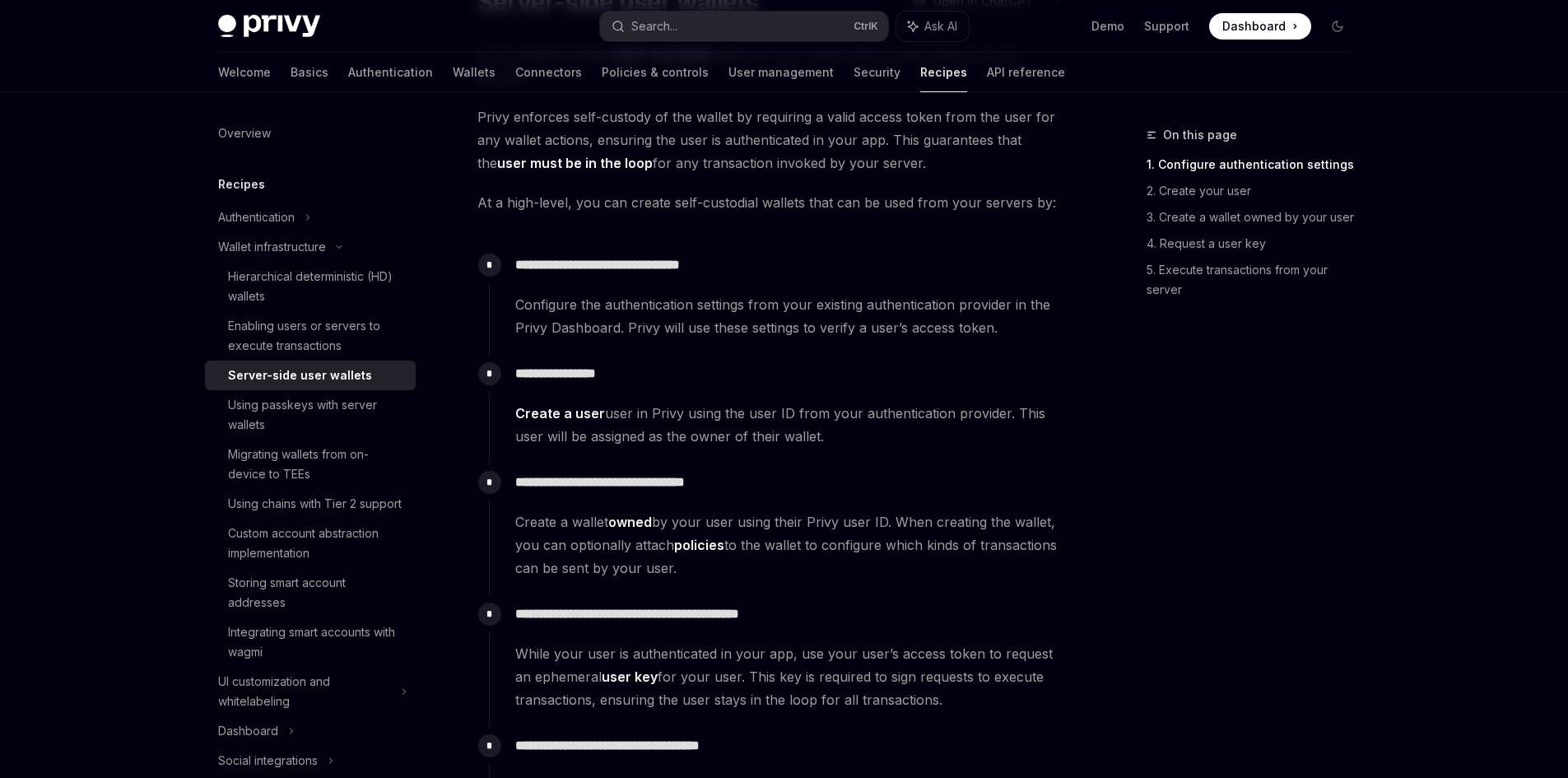
scroll to position [246, 0]
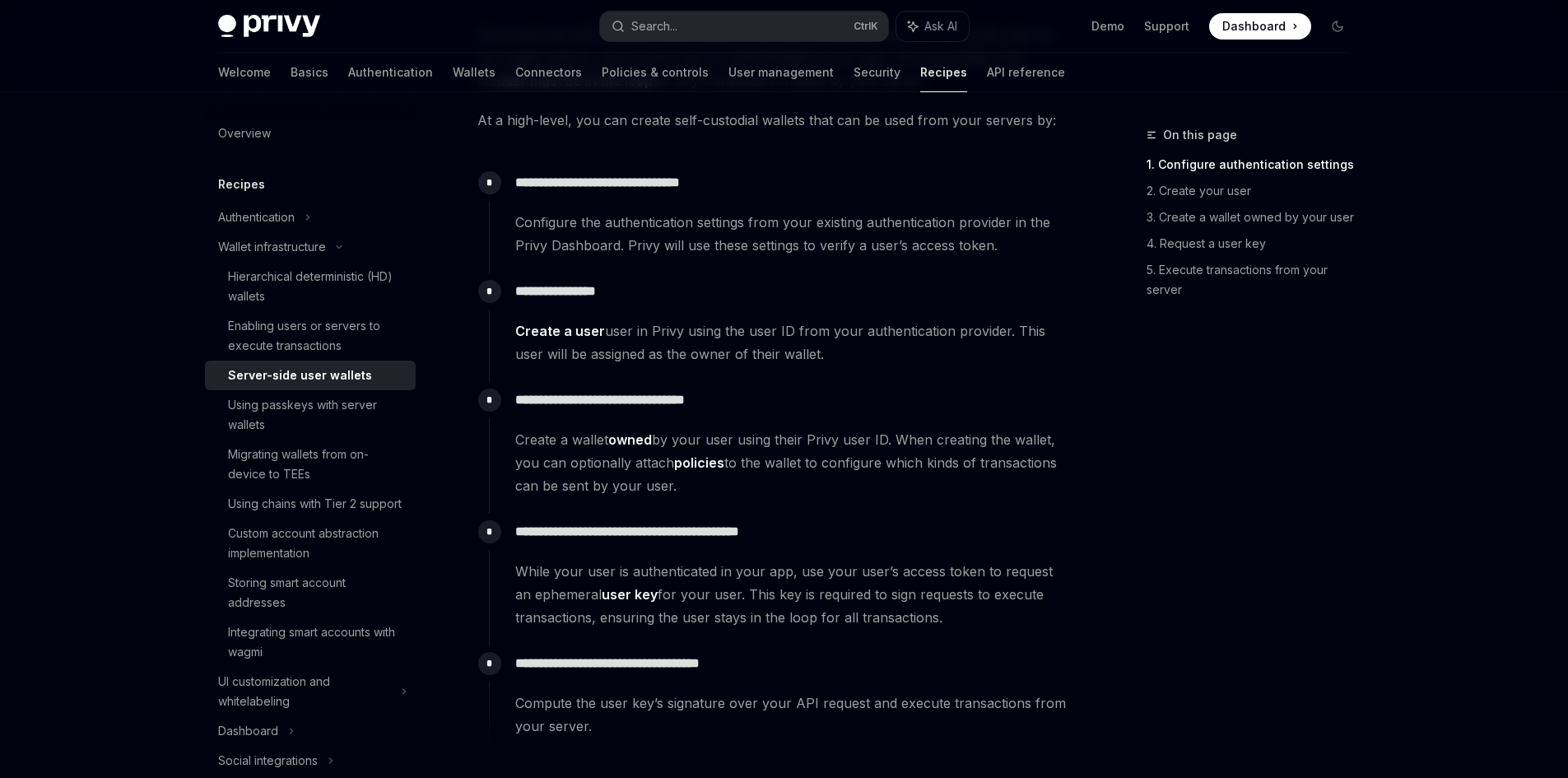
drag, startPoint x: 506, startPoint y: 465, endPoint x: 784, endPoint y: 479, distance: 278.4
click at [784, 479] on div "**********" at bounding box center [780, 440] width 582 height 116
click at [784, 479] on span "Create a wallet owned by your user using their Privy user ID. When creating the…" at bounding box center [793, 462] width 555 height 69
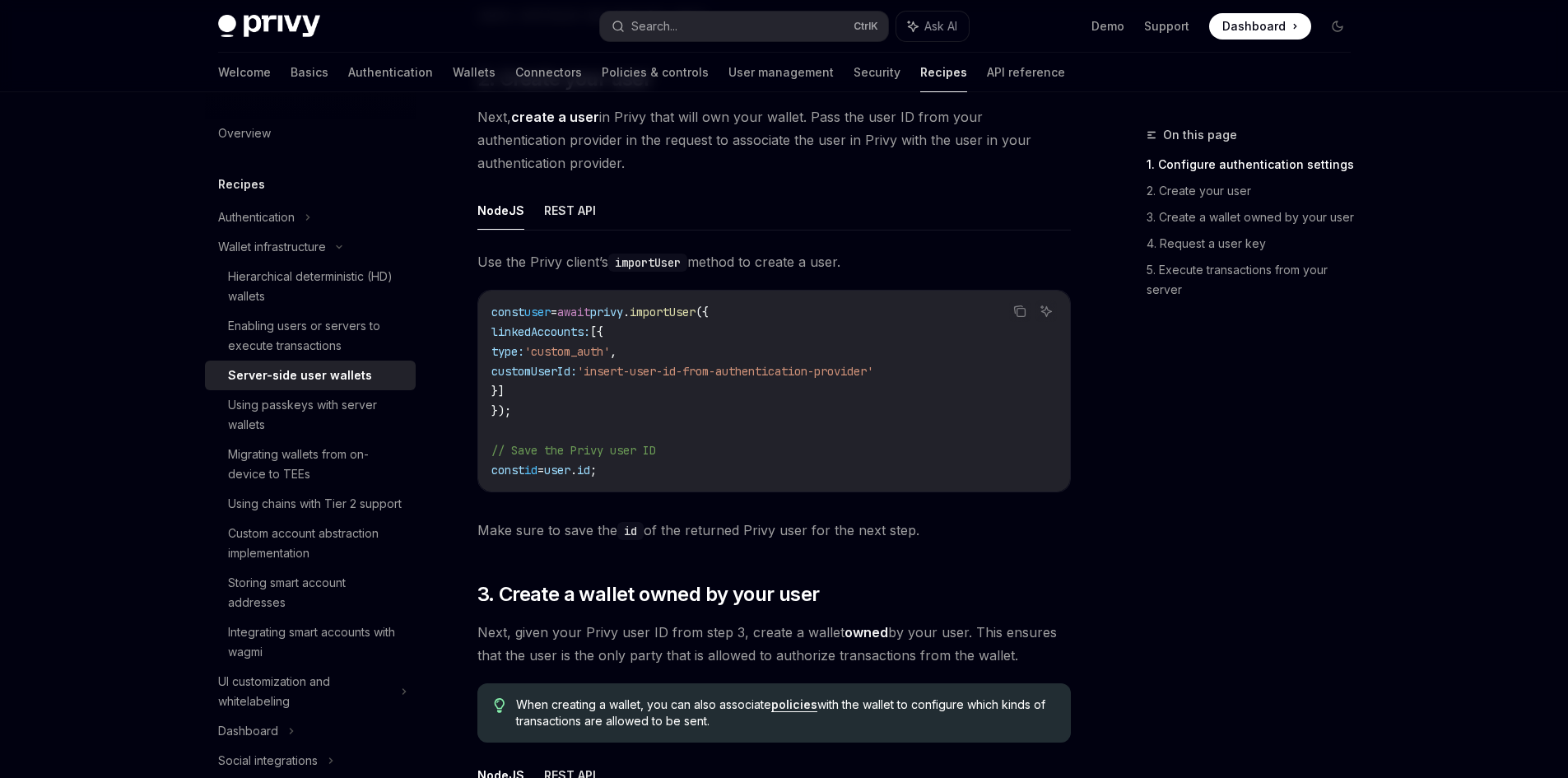
scroll to position [1564, 0]
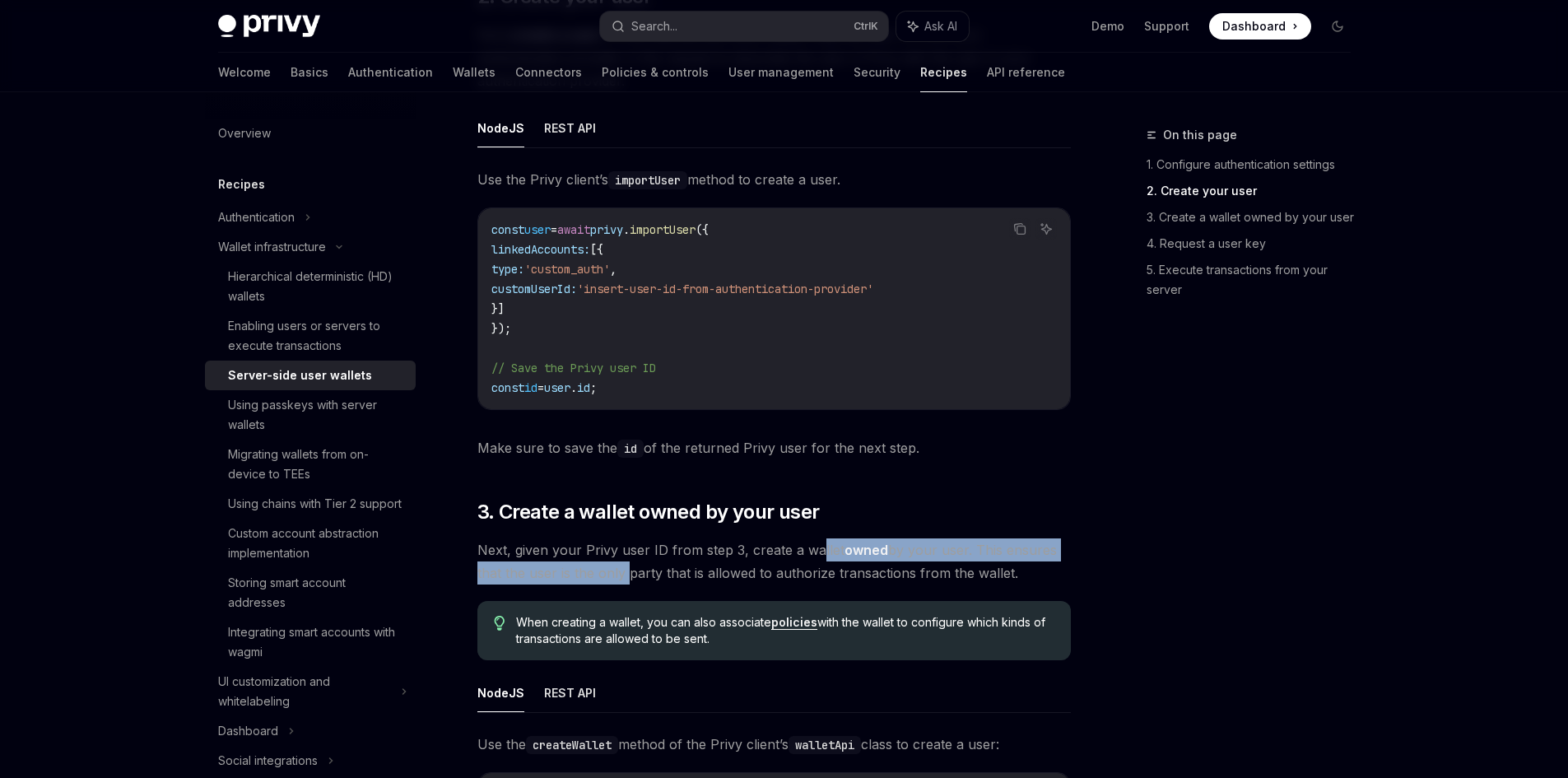
drag, startPoint x: 645, startPoint y: 573, endPoint x: 816, endPoint y: 553, distance: 172.2
click at [816, 553] on span "Next, given your Privy user ID from step 3, create a wallet owned by your user.…" at bounding box center [774, 561] width 593 height 46
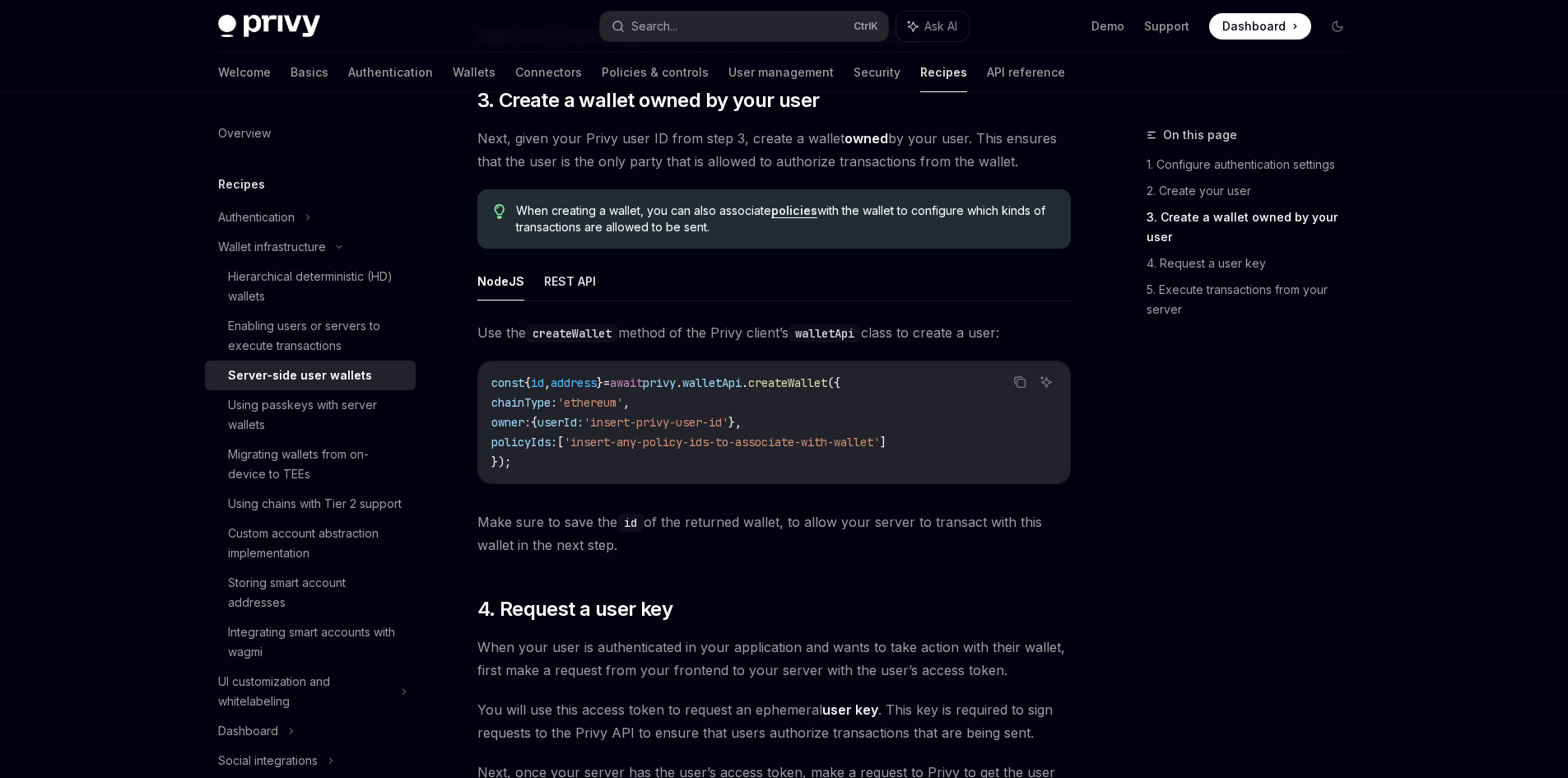
scroll to position [2140, 0]
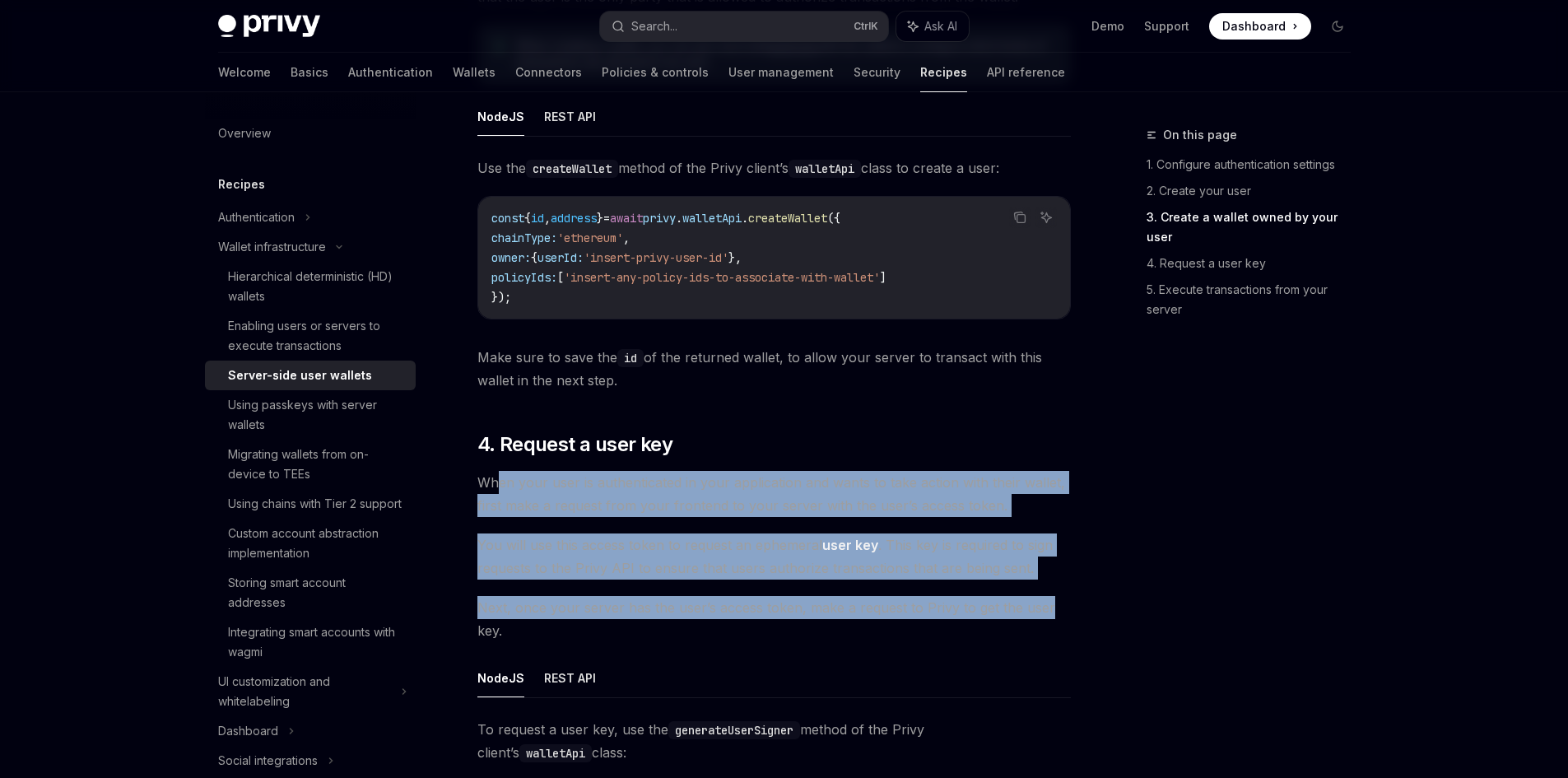
drag, startPoint x: 498, startPoint y: 480, endPoint x: 1073, endPoint y: 609, distance: 589.3
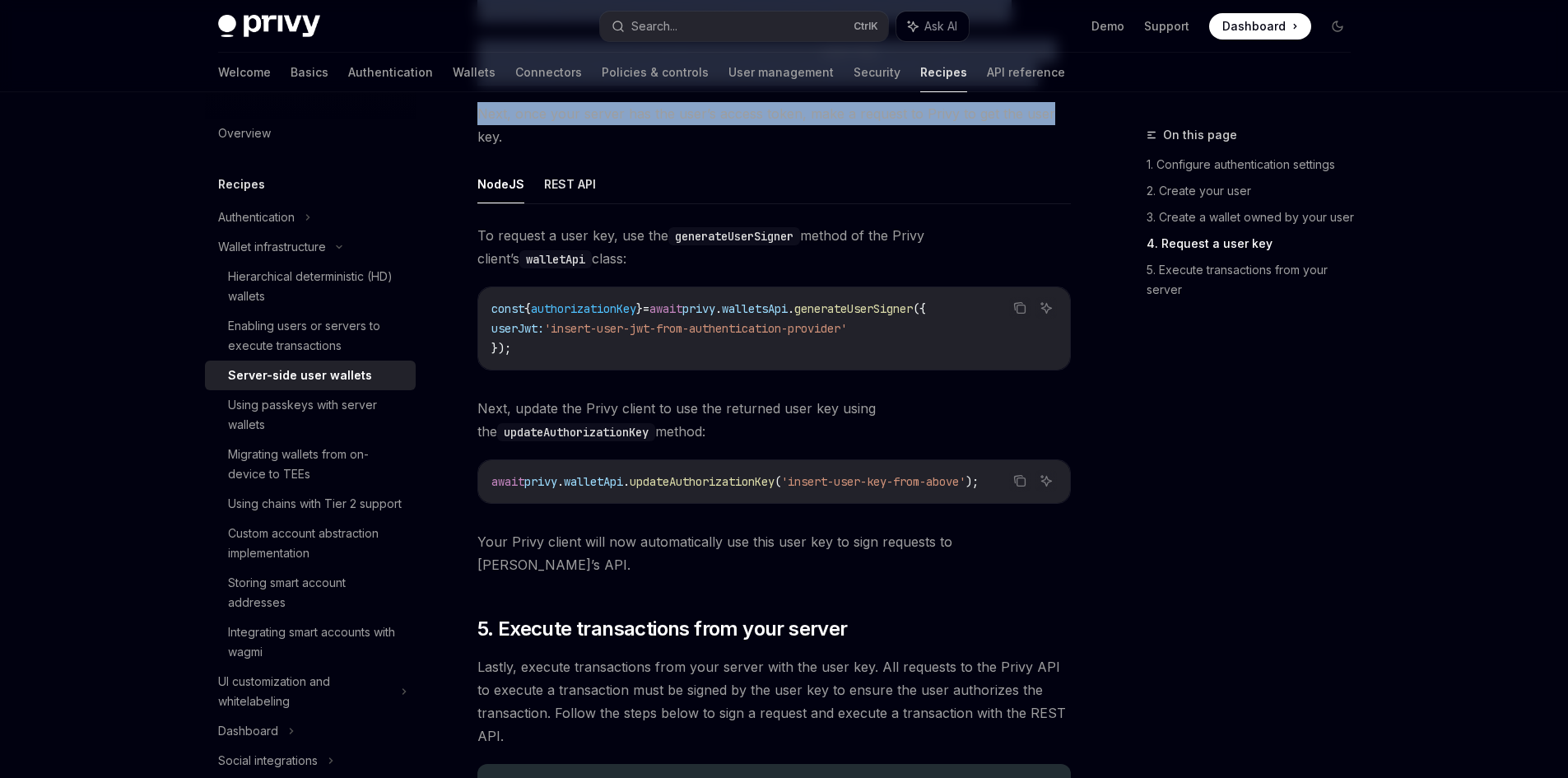
scroll to position [2715, 0]
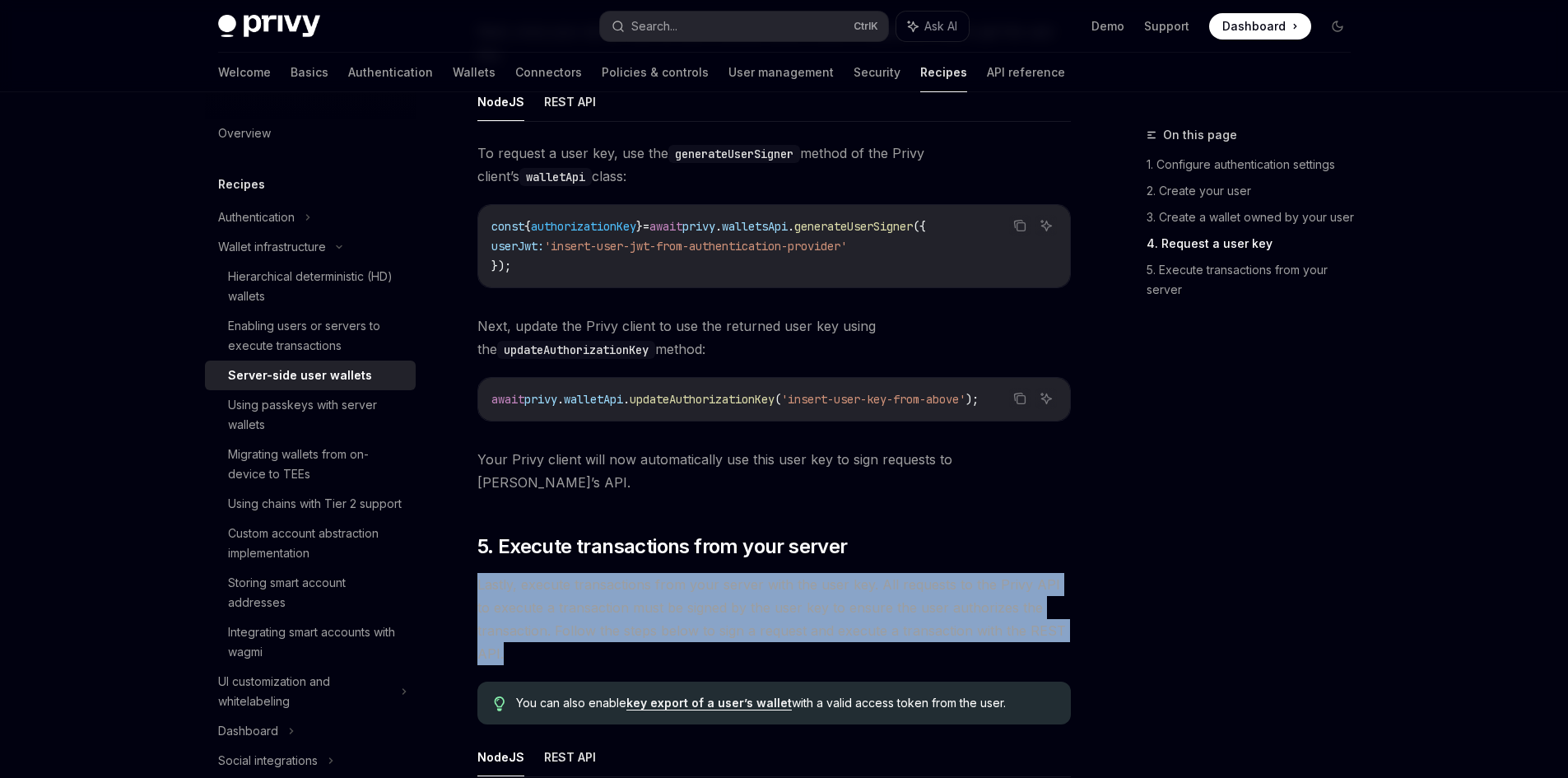
drag, startPoint x: 477, startPoint y: 569, endPoint x: 942, endPoint y: 630, distance: 469.0
click at [942, 628] on span "Lastly, execute transactions from your server with the user key. All requests t…" at bounding box center [774, 619] width 593 height 92
click at [943, 630] on span "Lastly, execute transactions from your server with the user key. All requests t…" at bounding box center [774, 619] width 593 height 92
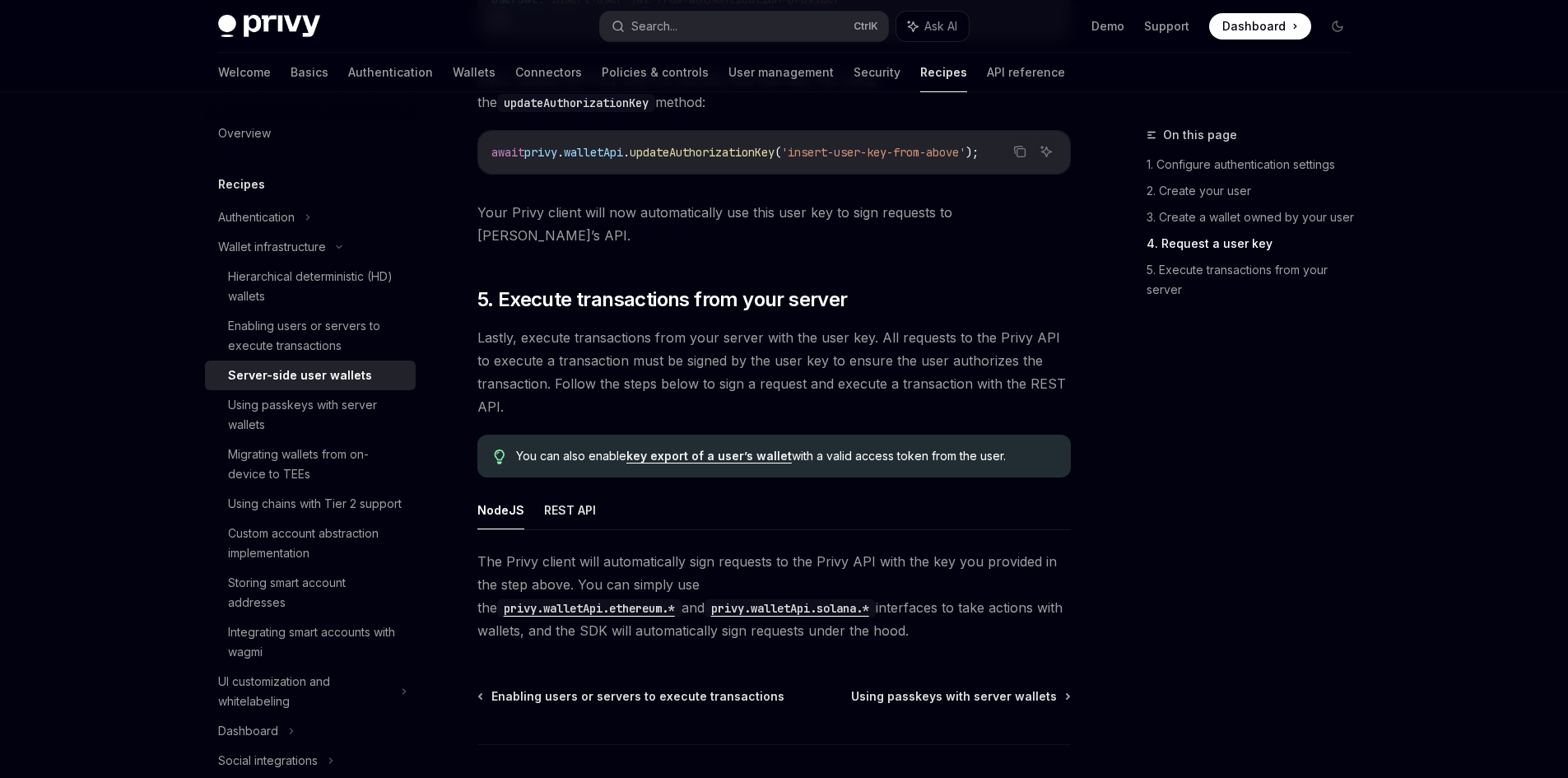
scroll to position [3045, 0]
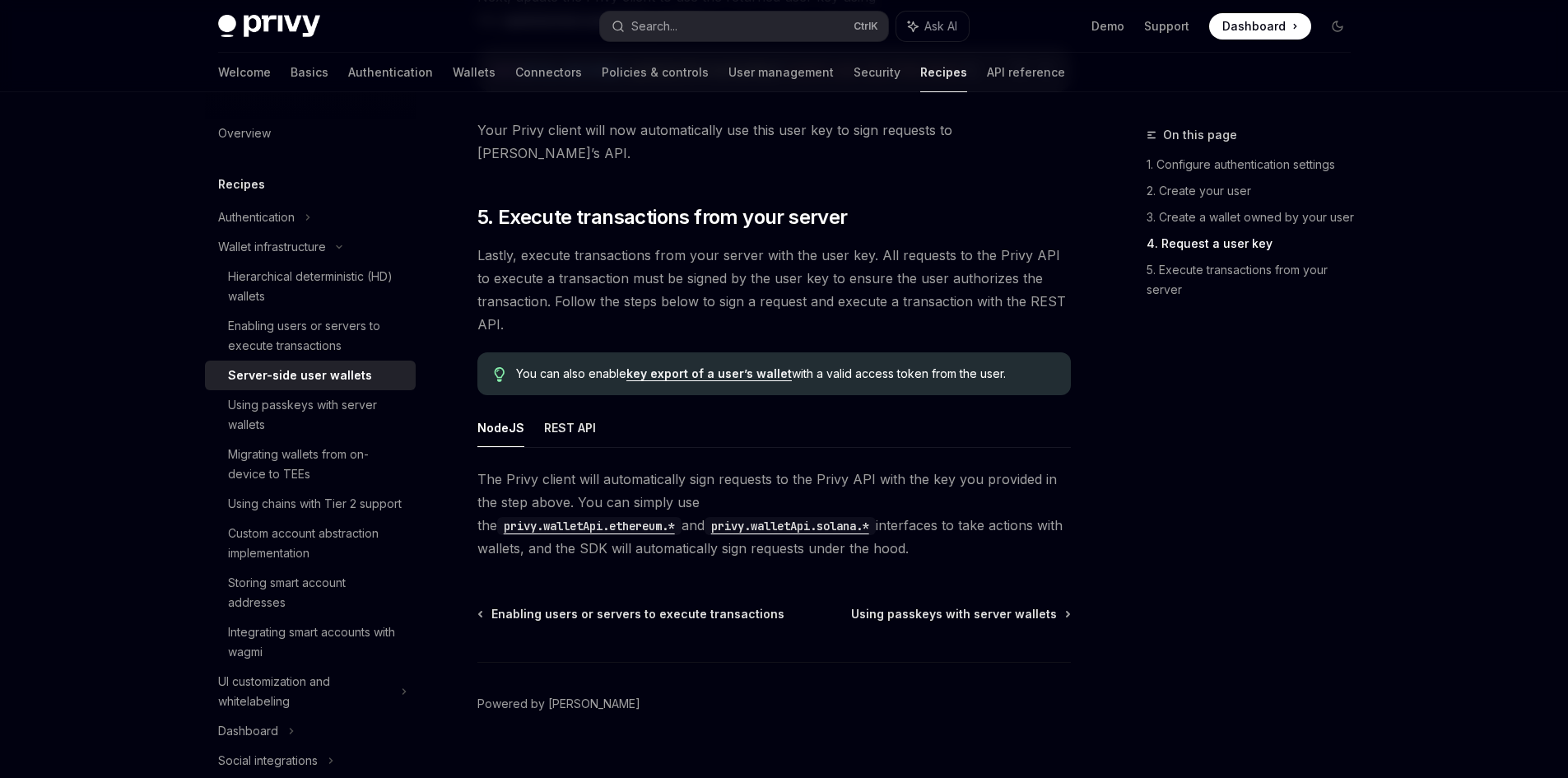
drag, startPoint x: 508, startPoint y: 452, endPoint x: 767, endPoint y: 526, distance: 269.4
click at [767, 526] on span "The Privy client will automatically sign requests to the Privy API with the key…" at bounding box center [774, 513] width 593 height 92
click at [534, 606] on span "Enabling users or servers to execute transactions" at bounding box center [638, 613] width 293 height 16
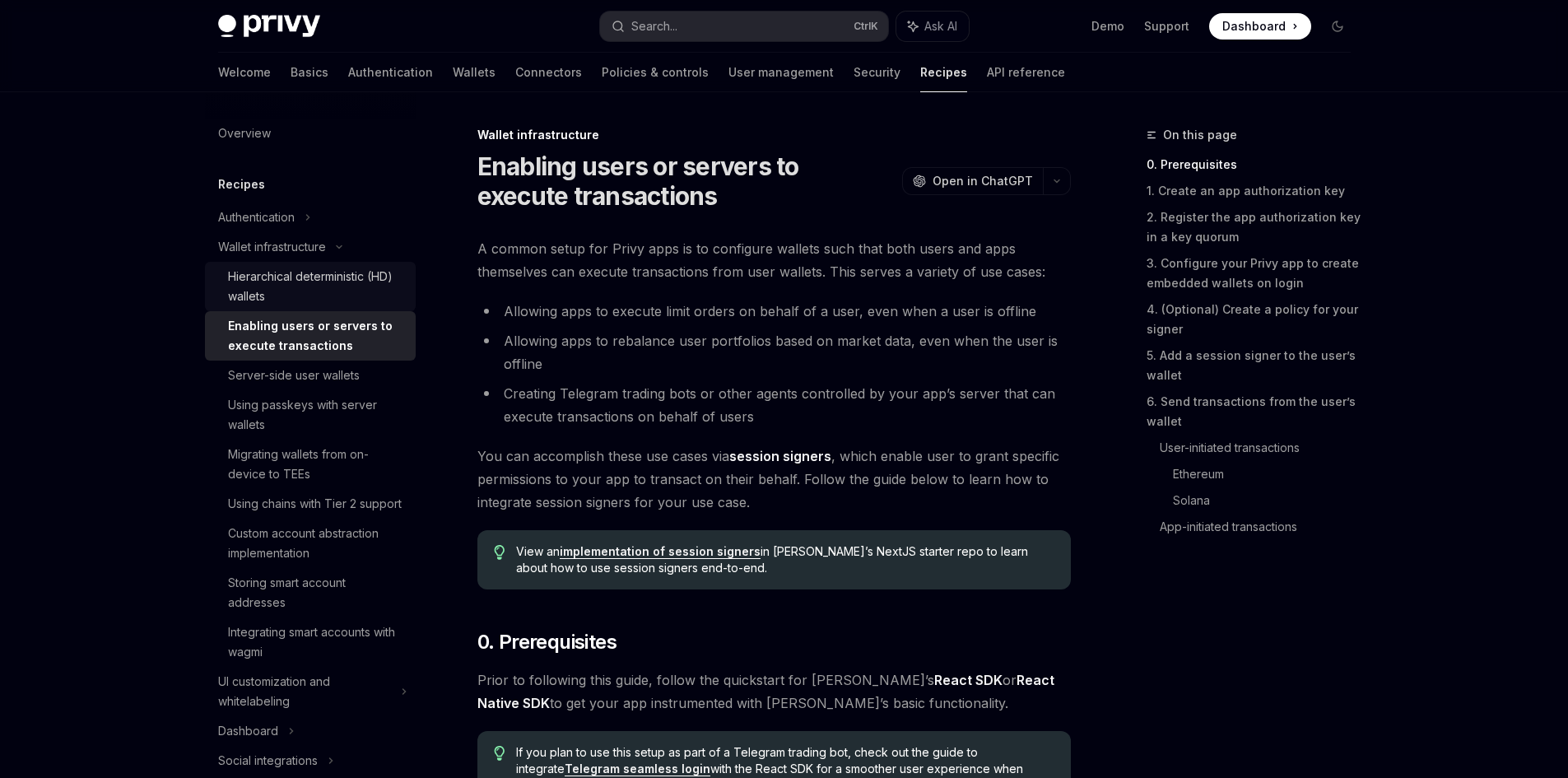
click at [318, 289] on div "Hierarchical deterministic (HD) wallets" at bounding box center [317, 286] width 178 height 39
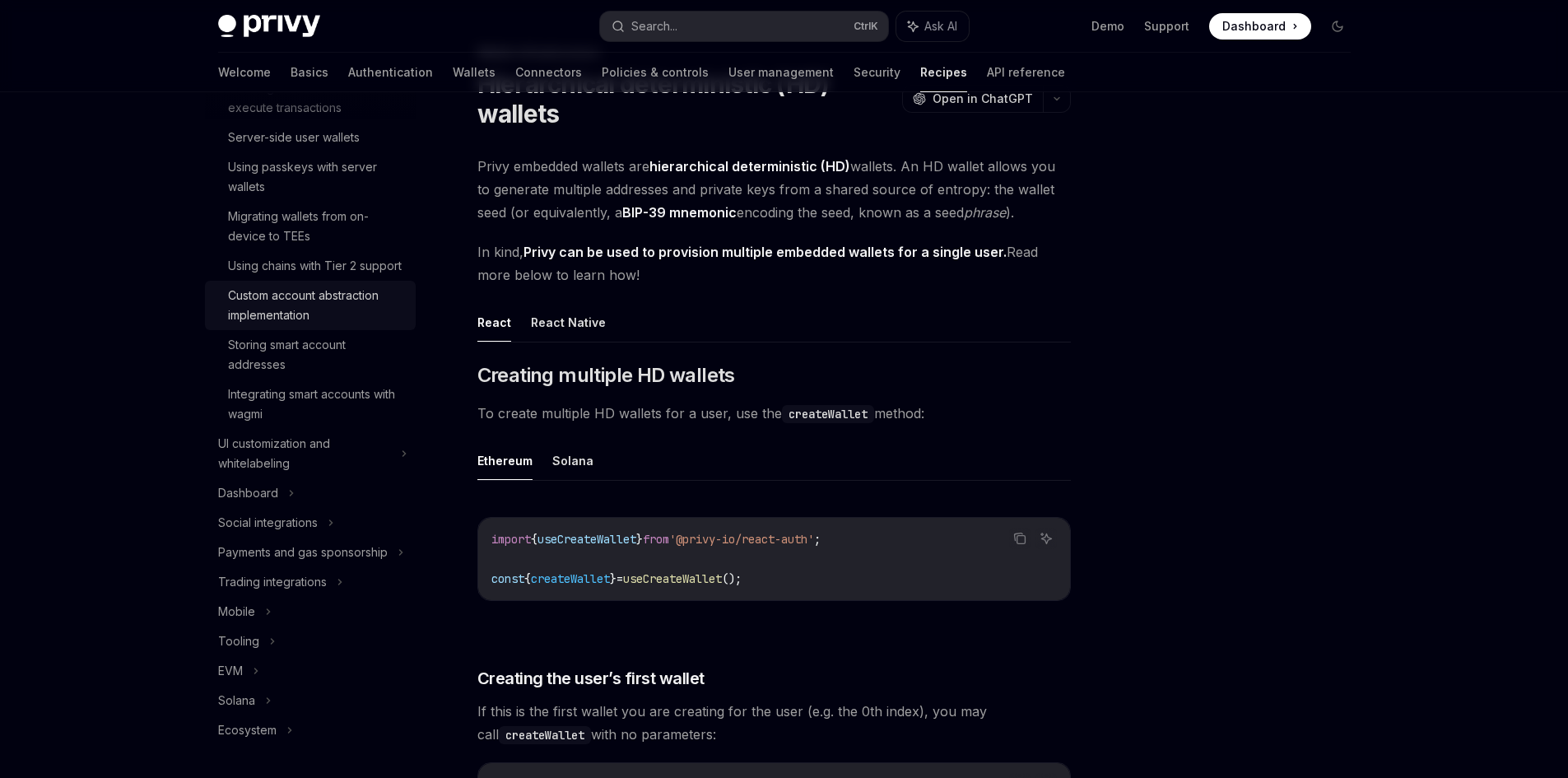
scroll to position [31, 0]
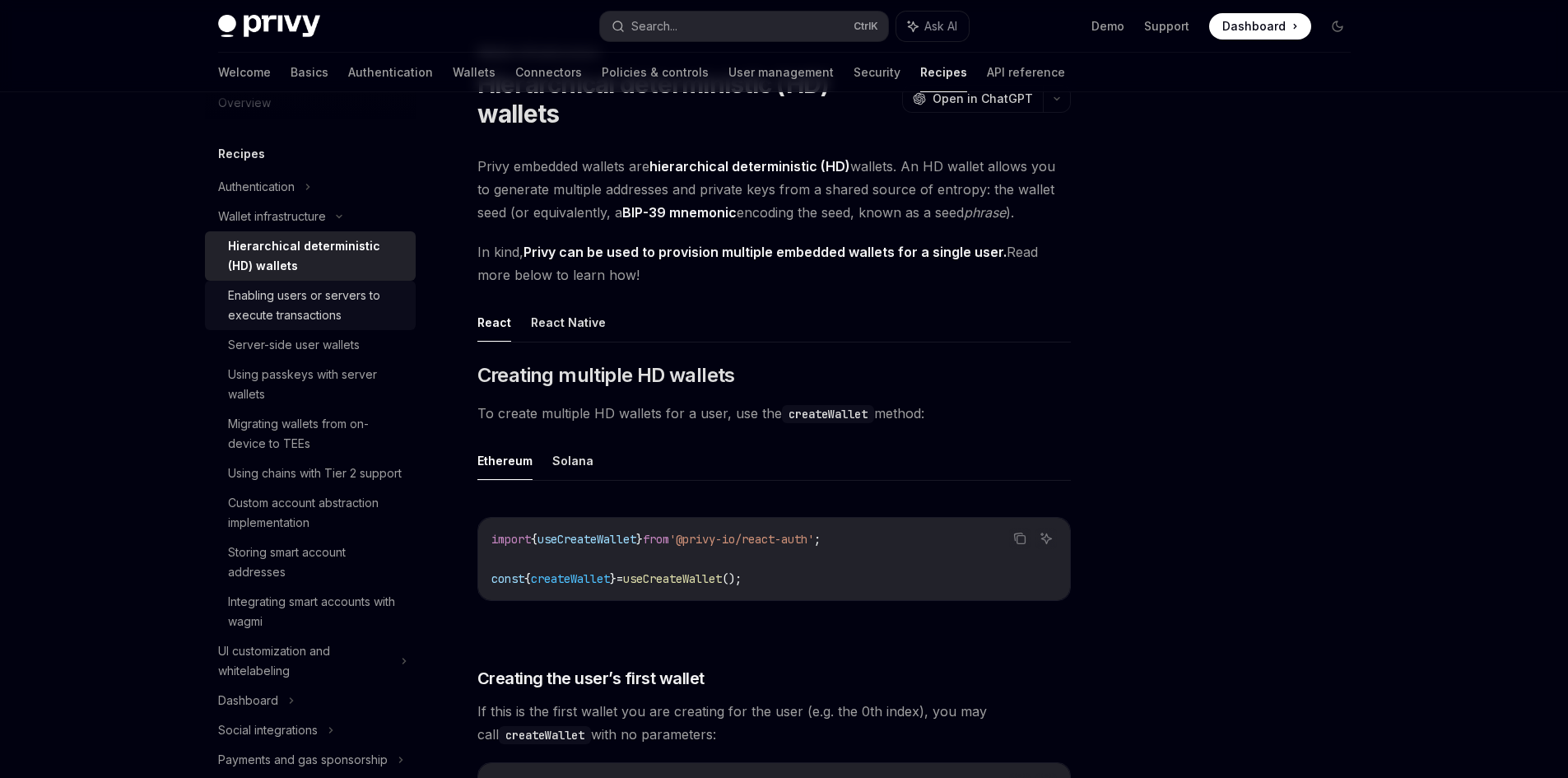
click at [306, 316] on div "Enabling users or servers to execute transactions" at bounding box center [317, 305] width 178 height 39
type textarea "*"
